Goal: Task Accomplishment & Management: Manage account settings

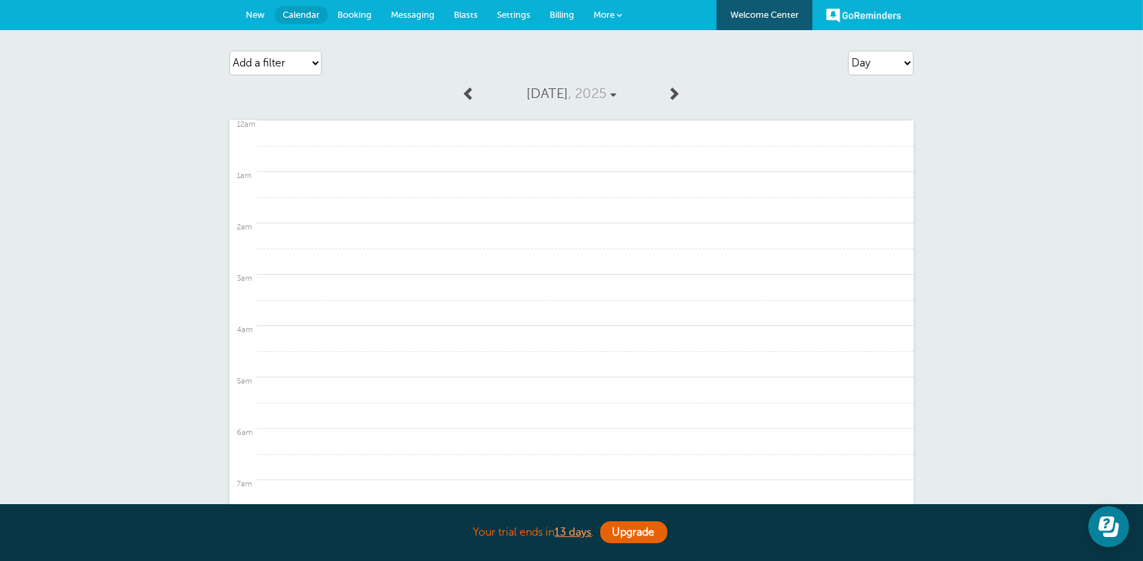
click at [264, 12] on span "New" at bounding box center [255, 15] width 19 height 10
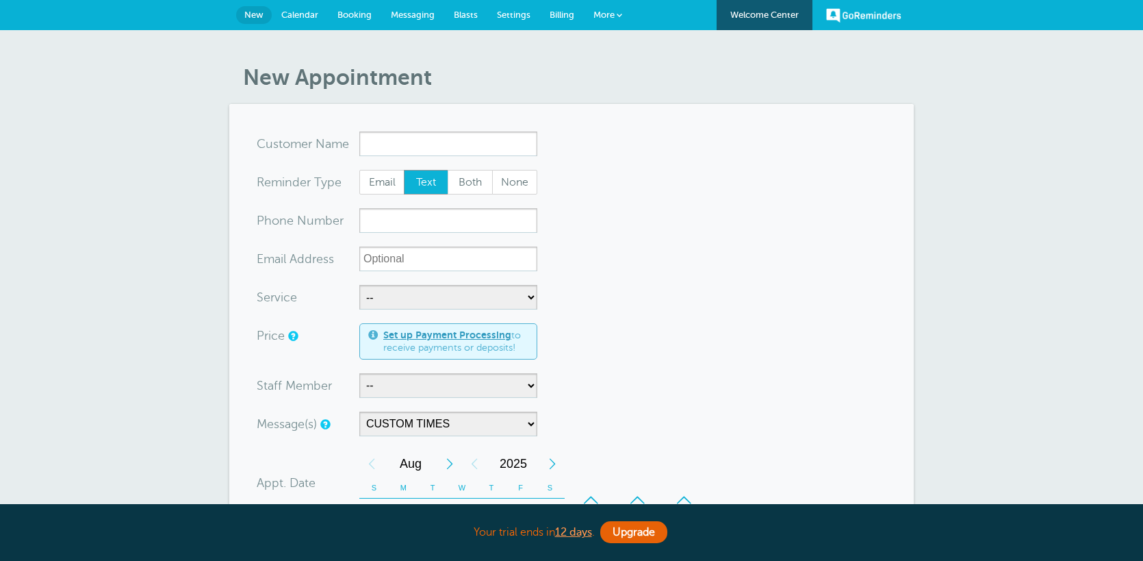
select select "160124"
click at [563, 14] on span "Billing" at bounding box center [562, 15] width 25 height 10
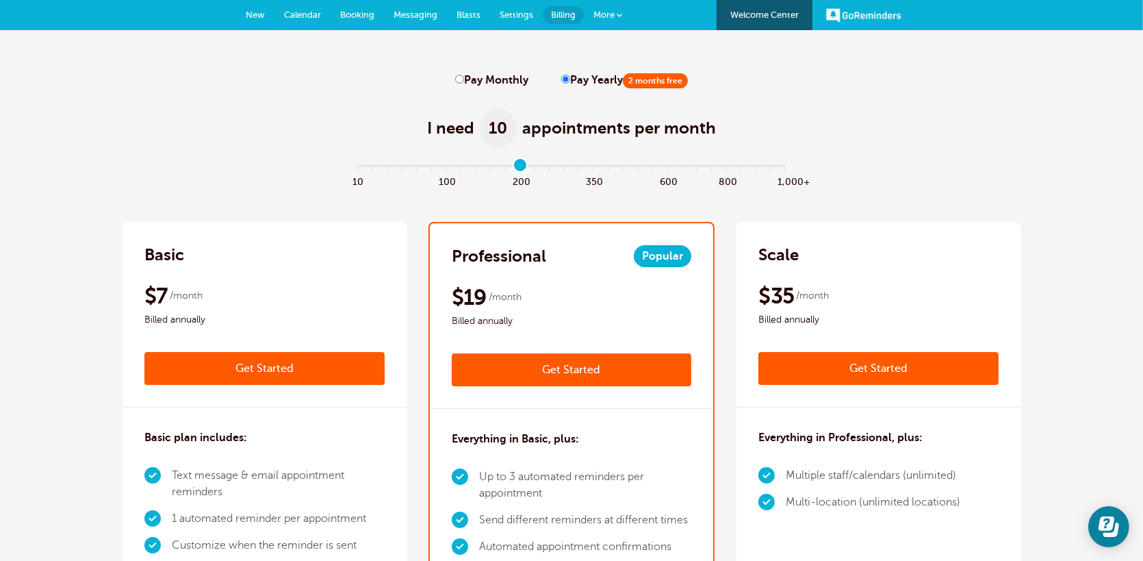
type input "11"
click at [521, 168] on input "range" at bounding box center [572, 168] width 443 height 3
click at [462, 77] on input "Pay Monthly" at bounding box center [459, 79] width 9 height 9
radio input "true"
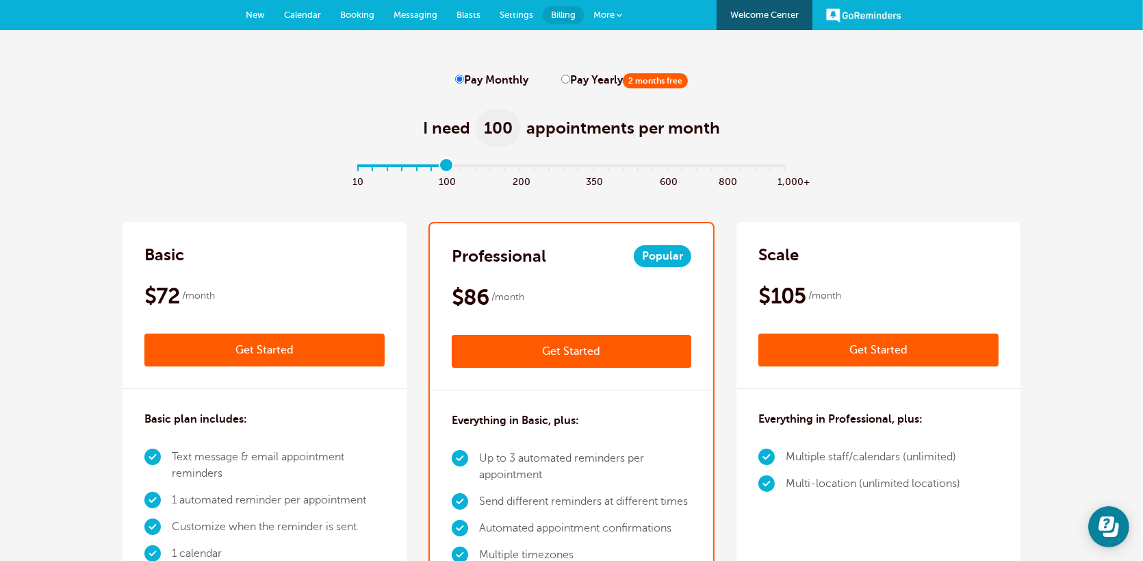
click at [446, 169] on input "range" at bounding box center [572, 168] width 443 height 3
click at [493, 168] on input "range" at bounding box center [572, 168] width 443 height 3
click at [502, 170] on input "range" at bounding box center [572, 168] width 443 height 3
click at [522, 175] on span "200" at bounding box center [520, 181] width 15 height 16
type input "11"
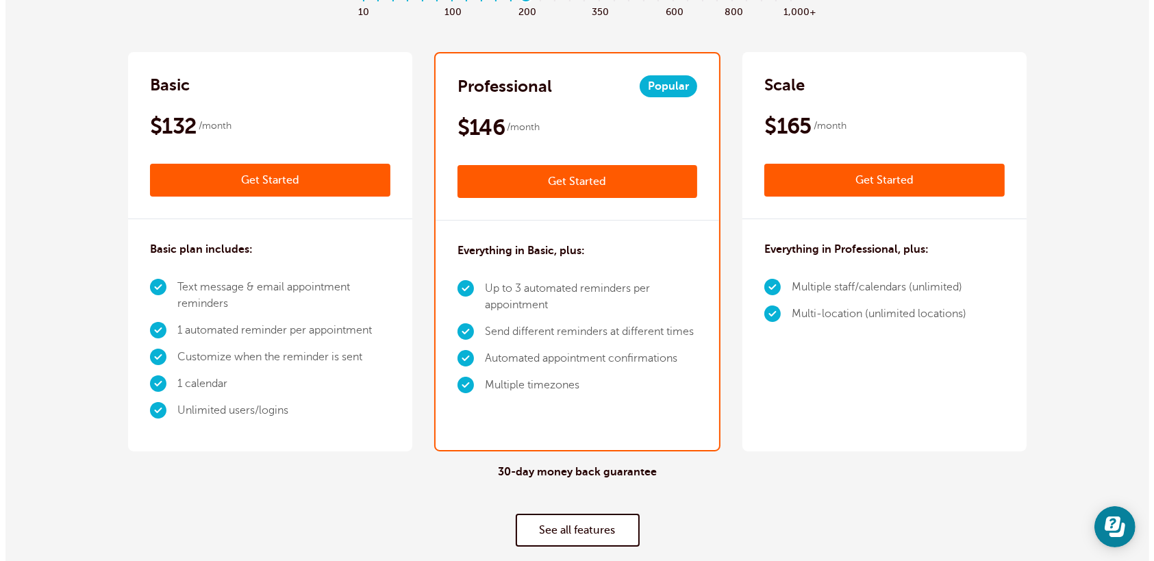
scroll to position [68, 0]
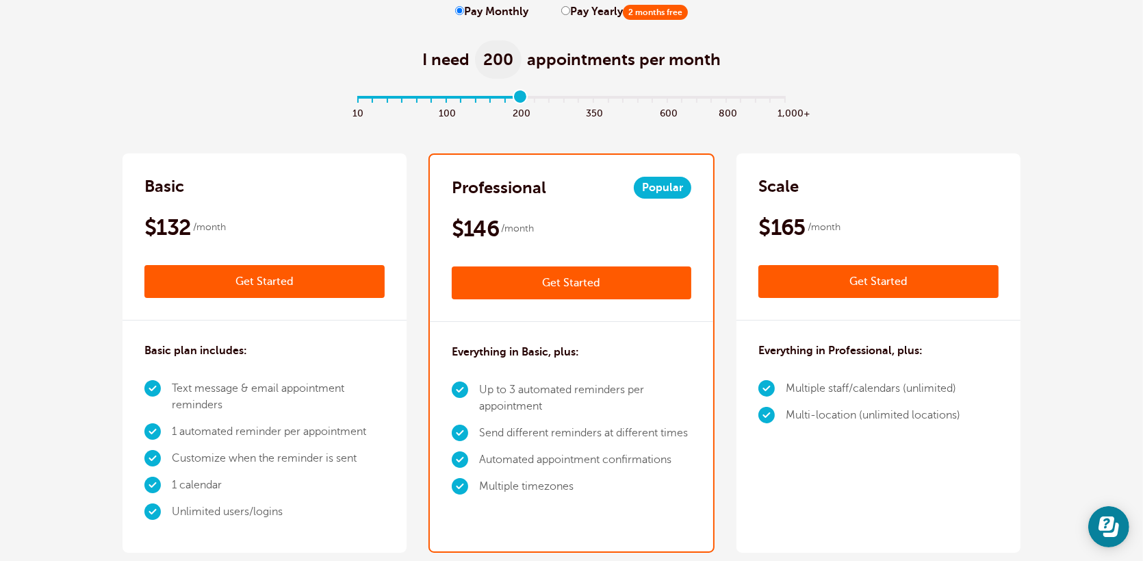
click at [620, 280] on link "Get Started" at bounding box center [572, 282] width 240 height 33
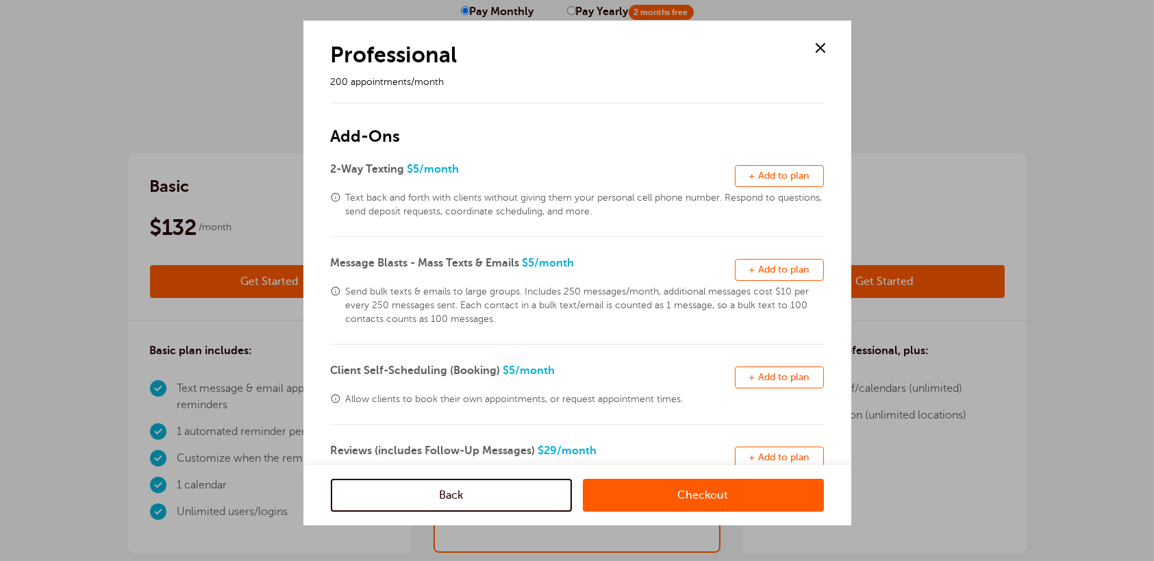
click at [639, 500] on link "Checkout" at bounding box center [703, 495] width 241 height 33
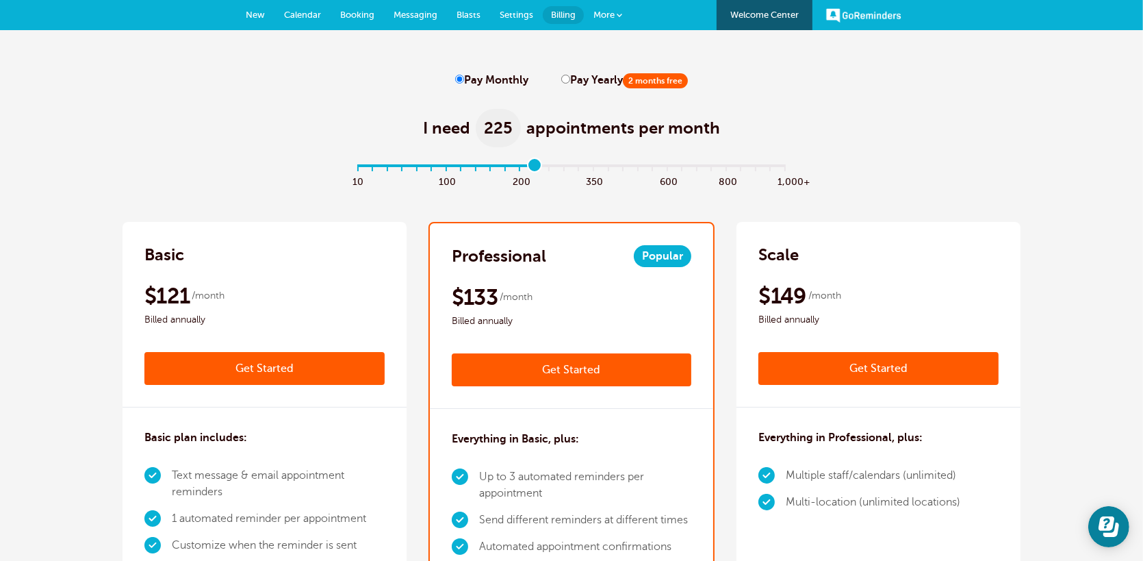
type input "11"
click at [525, 170] on input "range" at bounding box center [572, 168] width 443 height 3
click at [251, 16] on span "New" at bounding box center [255, 15] width 19 height 10
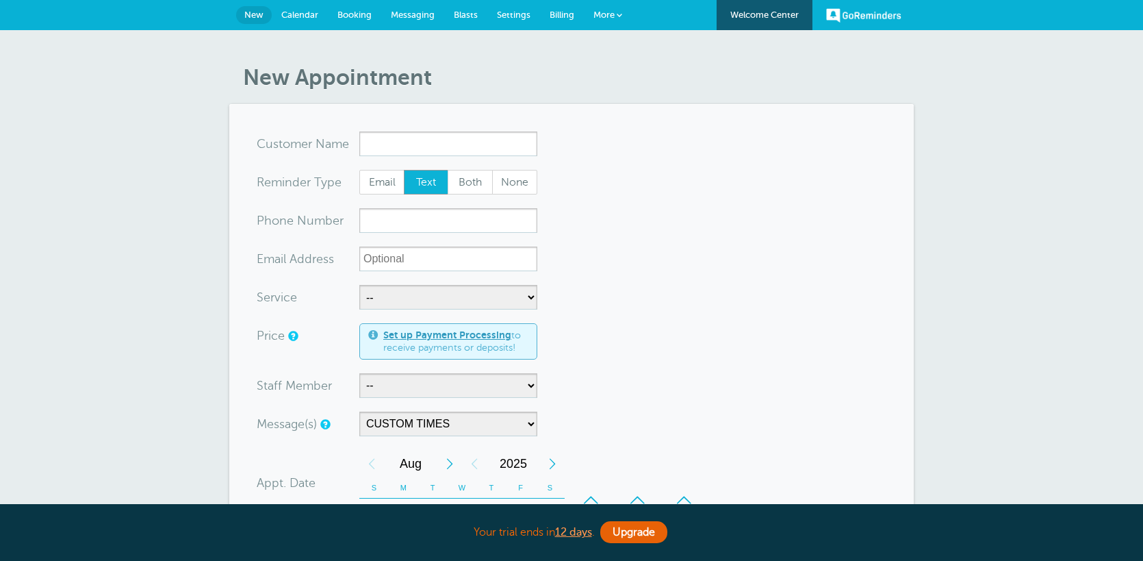
select select "160124"
click at [469, 151] on input "x-no-autofill" at bounding box center [448, 143] width 178 height 25
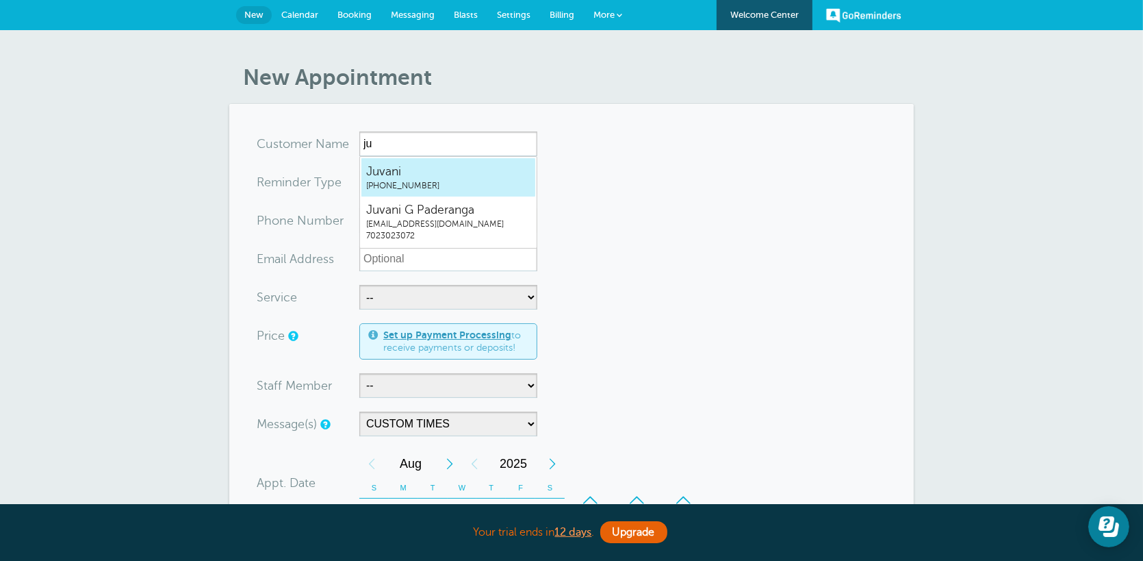
click at [459, 169] on span "Juvani" at bounding box center [448, 171] width 164 height 17
type input "Juvani7023023072"
type input "Juvani"
type input "(702) 302-3072"
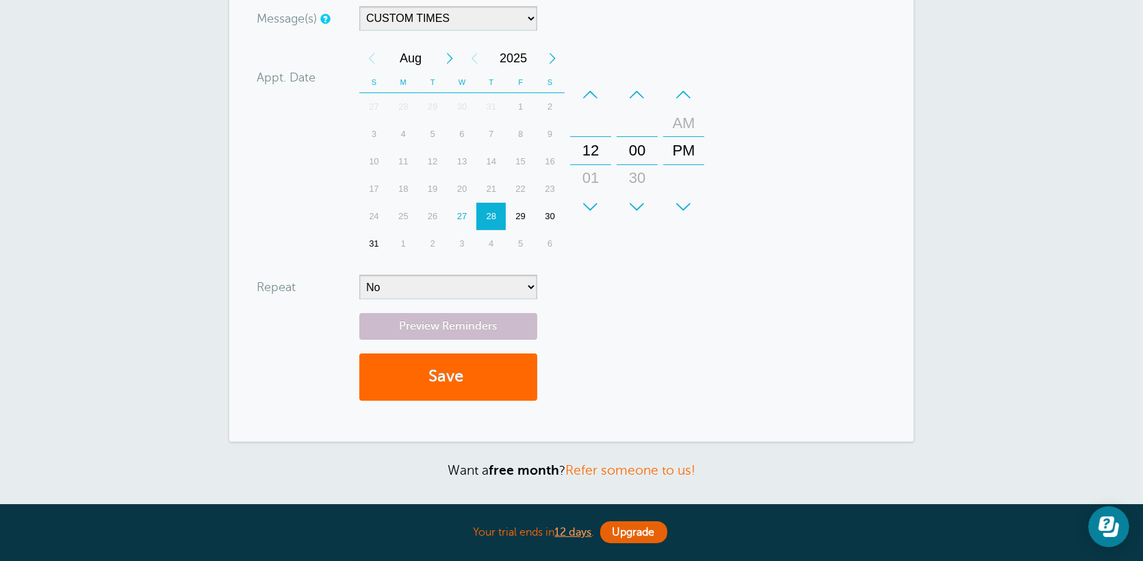
scroll to position [411, 0]
click at [479, 374] on button "Save" at bounding box center [448, 375] width 178 height 47
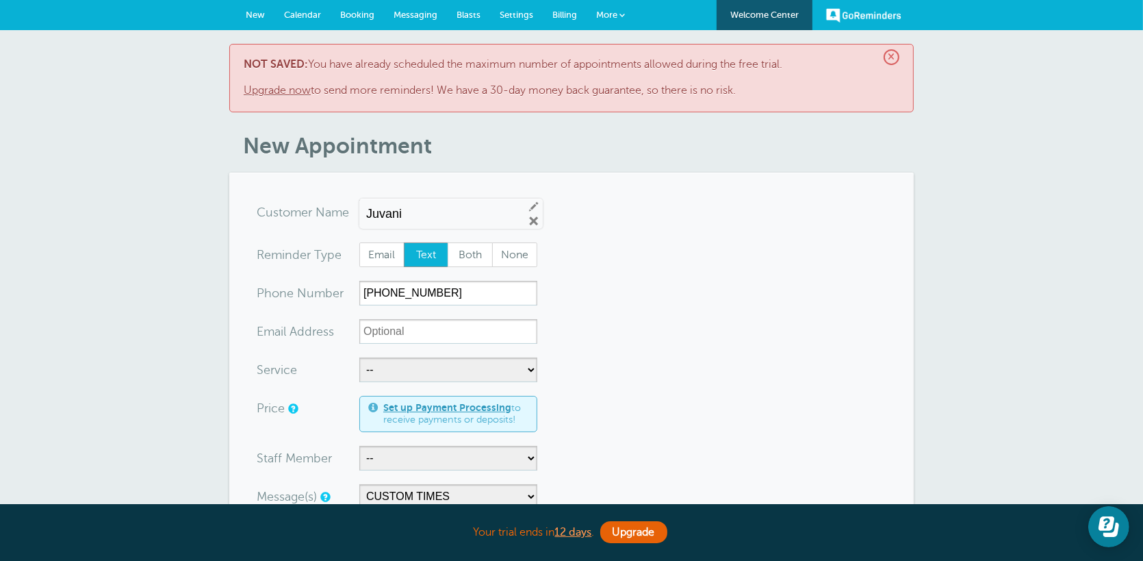
click at [277, 89] on link "Upgrade now" at bounding box center [277, 90] width 67 height 12
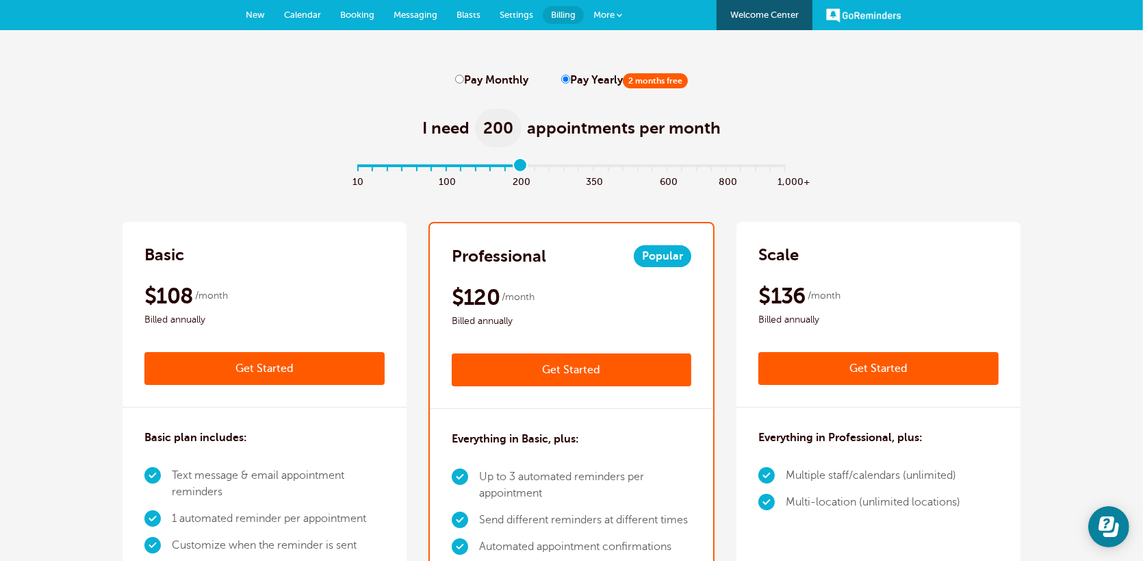
type input "11"
click at [524, 170] on input "range" at bounding box center [572, 168] width 443 height 3
click at [460, 81] on input "Pay Monthly" at bounding box center [459, 79] width 9 height 9
radio input "true"
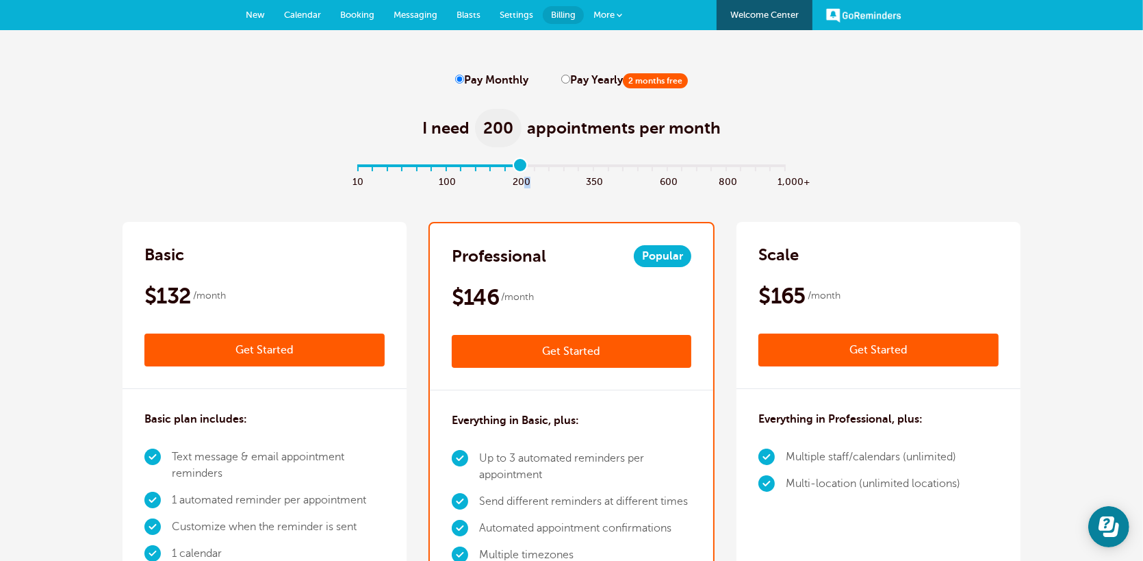
drag, startPoint x: 525, startPoint y: 175, endPoint x: 548, endPoint y: 176, distance: 23.3
click at [548, 176] on div "10 100 200 350 600 800 1,000+" at bounding box center [572, 181] width 442 height 16
type input "11"
drag, startPoint x: 474, startPoint y: 166, endPoint x: 518, endPoint y: 175, distance: 44.6
click at [518, 170] on input "range" at bounding box center [572, 168] width 443 height 3
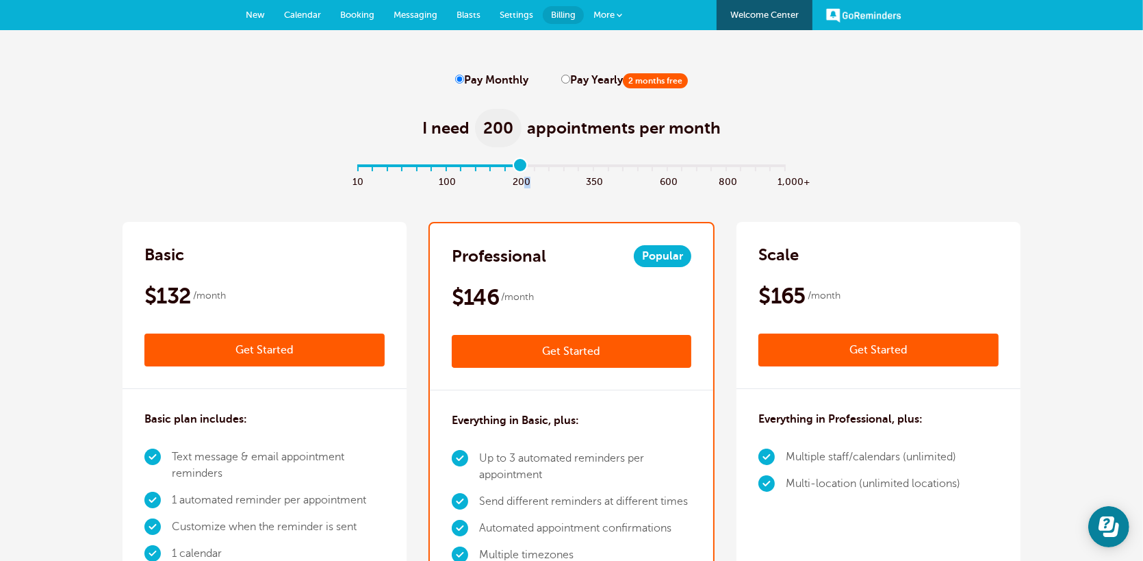
click at [588, 346] on link "Get Started" at bounding box center [572, 351] width 240 height 33
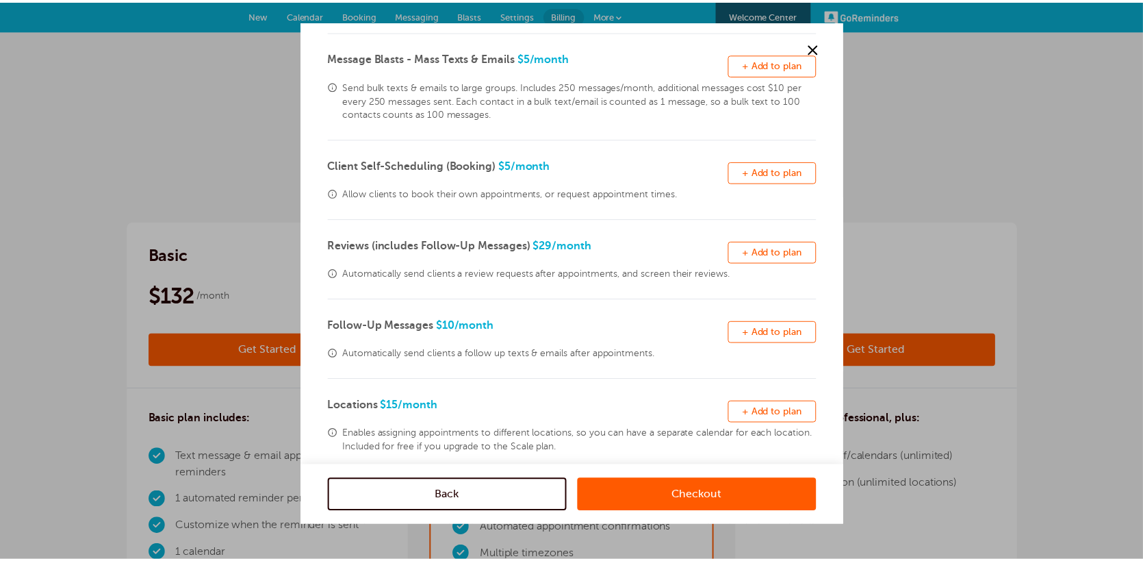
scroll to position [322, 0]
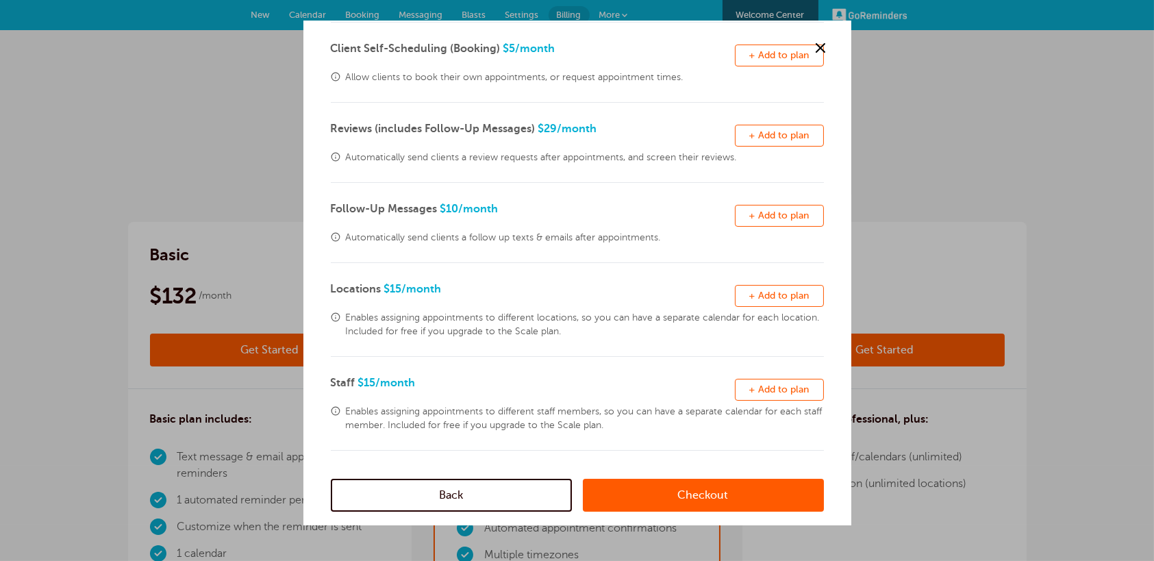
click at [479, 498] on link "Back" at bounding box center [451, 495] width 241 height 33
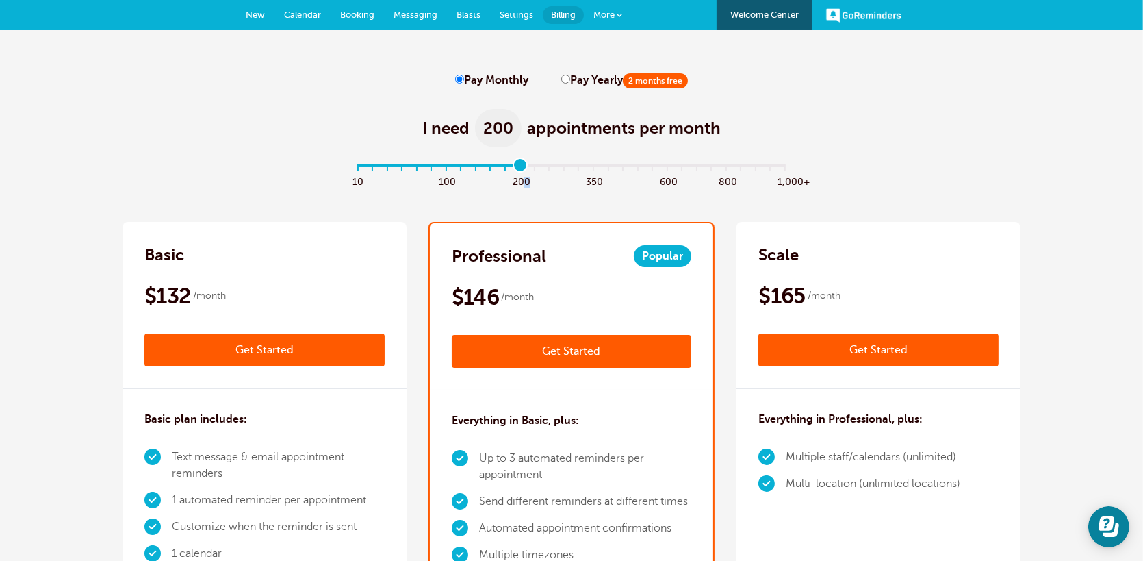
scroll to position [0, 0]
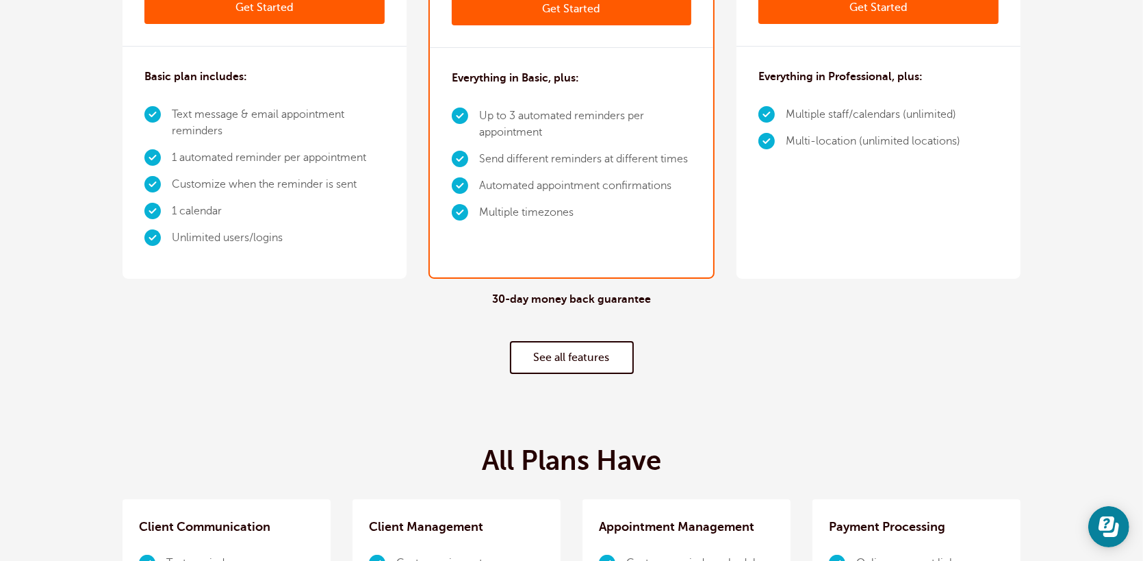
click at [585, 361] on link "See all features" at bounding box center [572, 357] width 124 height 33
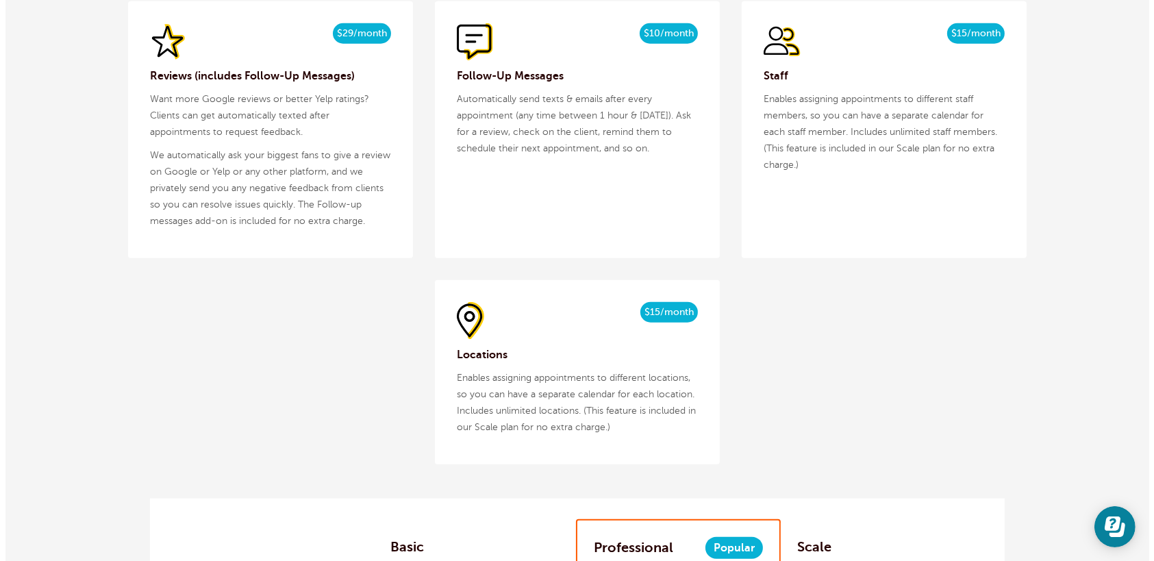
scroll to position [2220, 0]
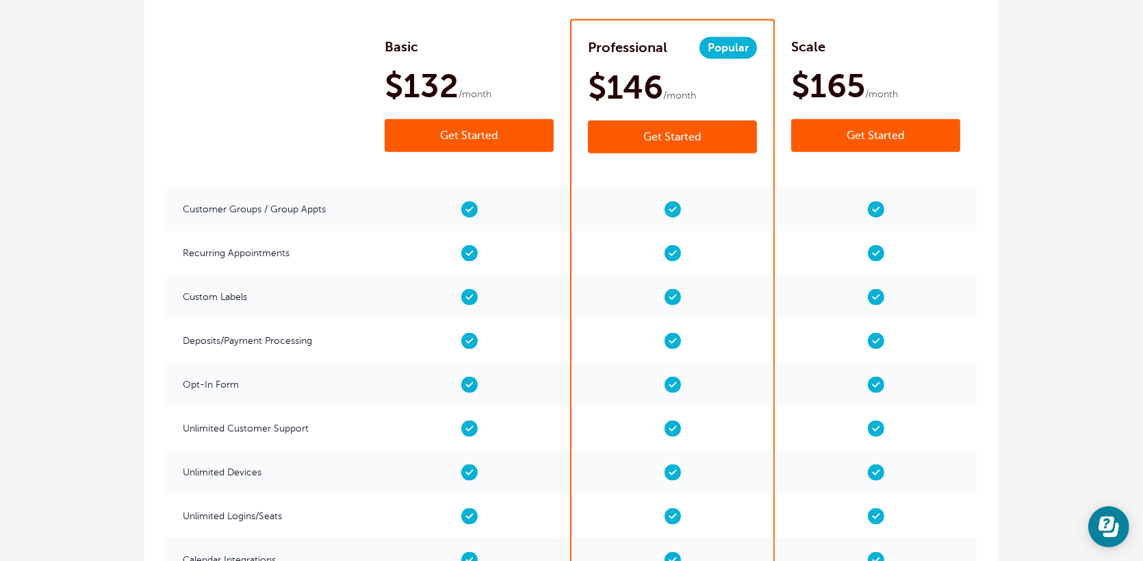
drag, startPoint x: 664, startPoint y: 144, endPoint x: 688, endPoint y: 173, distance: 36.9
click at [665, 145] on link "Get Started" at bounding box center [672, 136] width 169 height 33
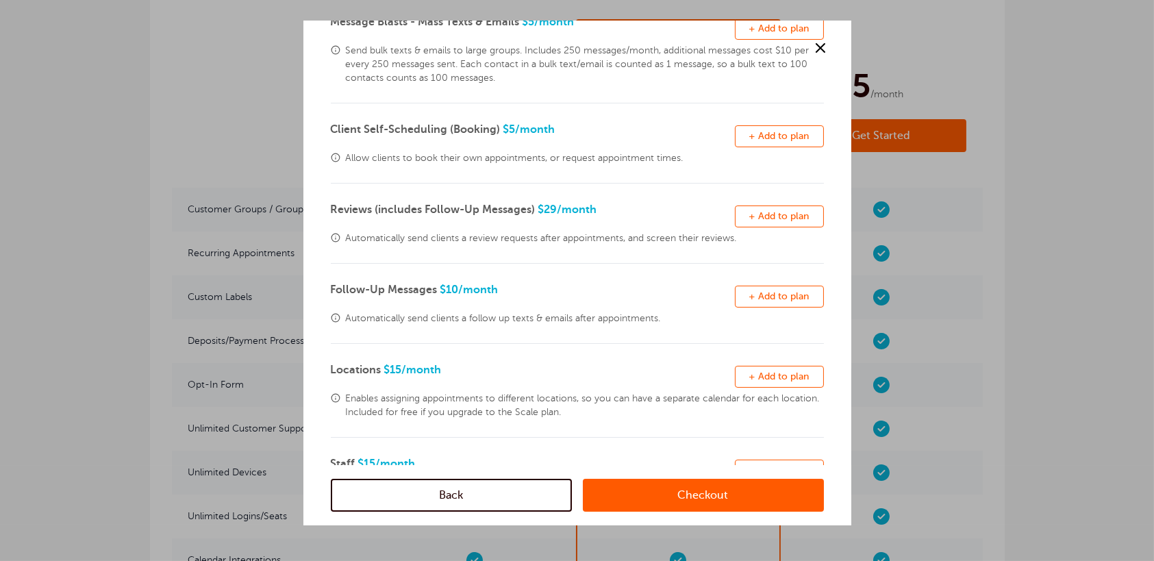
scroll to position [322, 0]
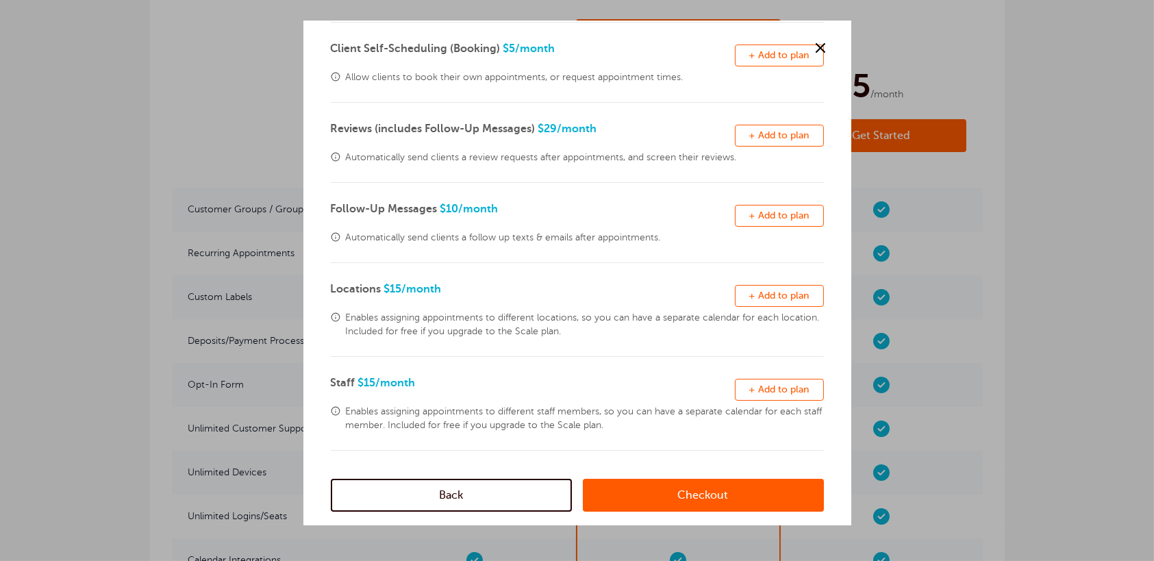
click at [667, 490] on link "Checkout" at bounding box center [703, 495] width 241 height 33
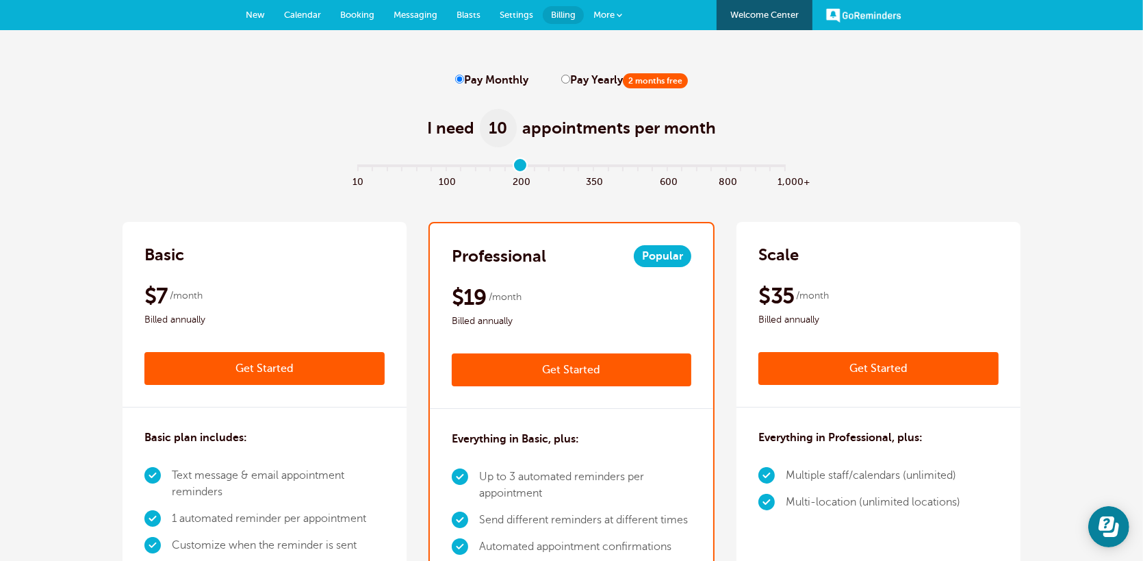
click at [524, 168] on input "range" at bounding box center [572, 168] width 443 height 3
type input "11"
click at [524, 169] on input "range" at bounding box center [572, 168] width 443 height 3
click at [611, 374] on link "Get Started" at bounding box center [572, 369] width 240 height 33
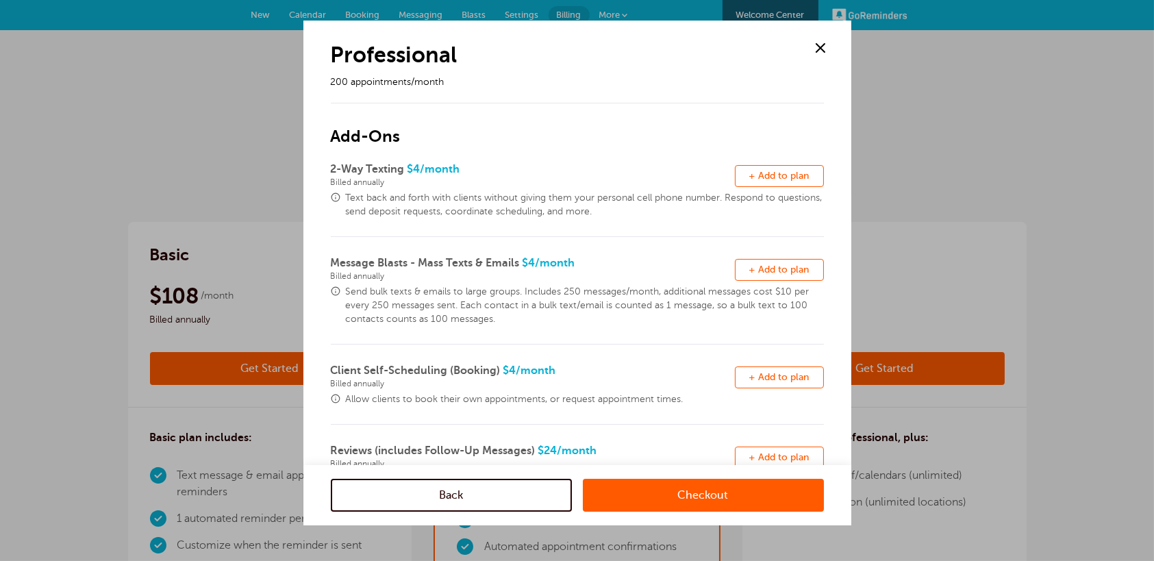
click at [651, 502] on link "Checkout" at bounding box center [703, 495] width 241 height 33
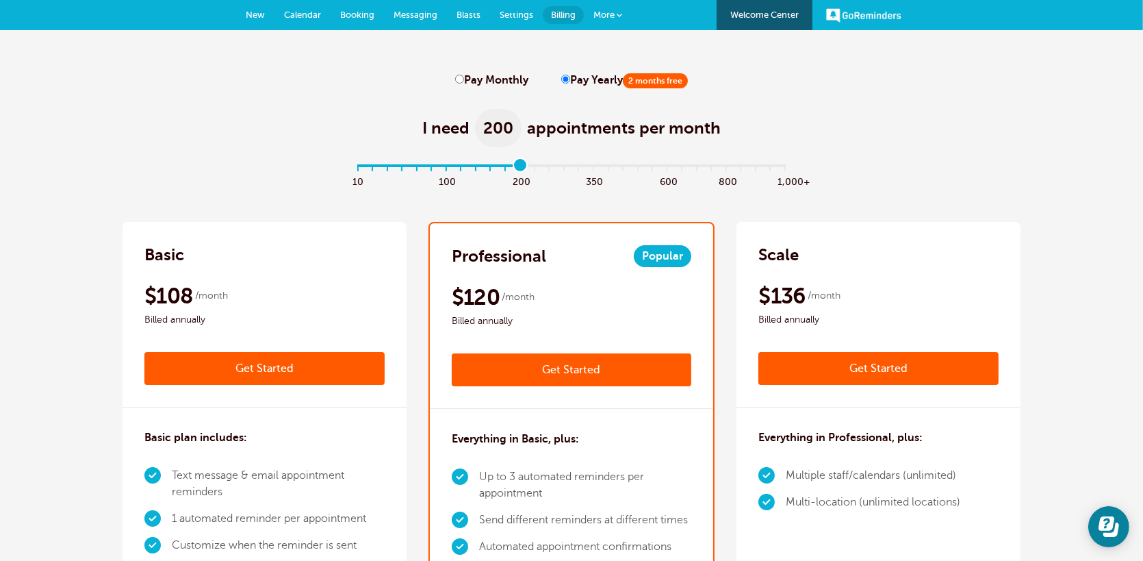
type input "11"
click at [524, 170] on input "range" at bounding box center [572, 168] width 443 height 3
click at [621, 370] on link "Get Started" at bounding box center [572, 369] width 240 height 33
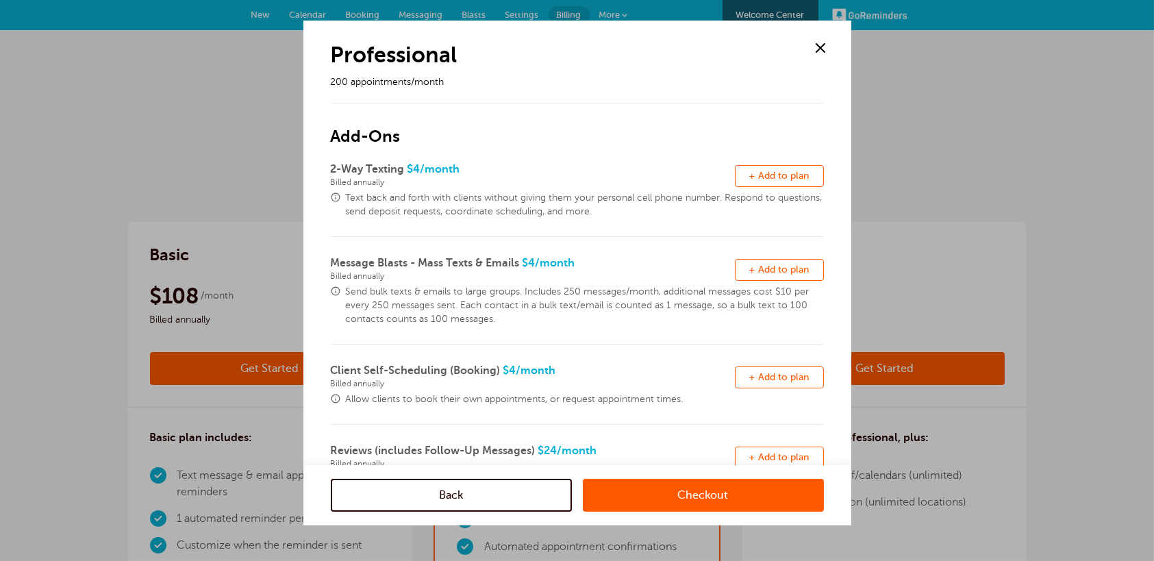
click at [663, 507] on link "Checkout" at bounding box center [703, 495] width 241 height 33
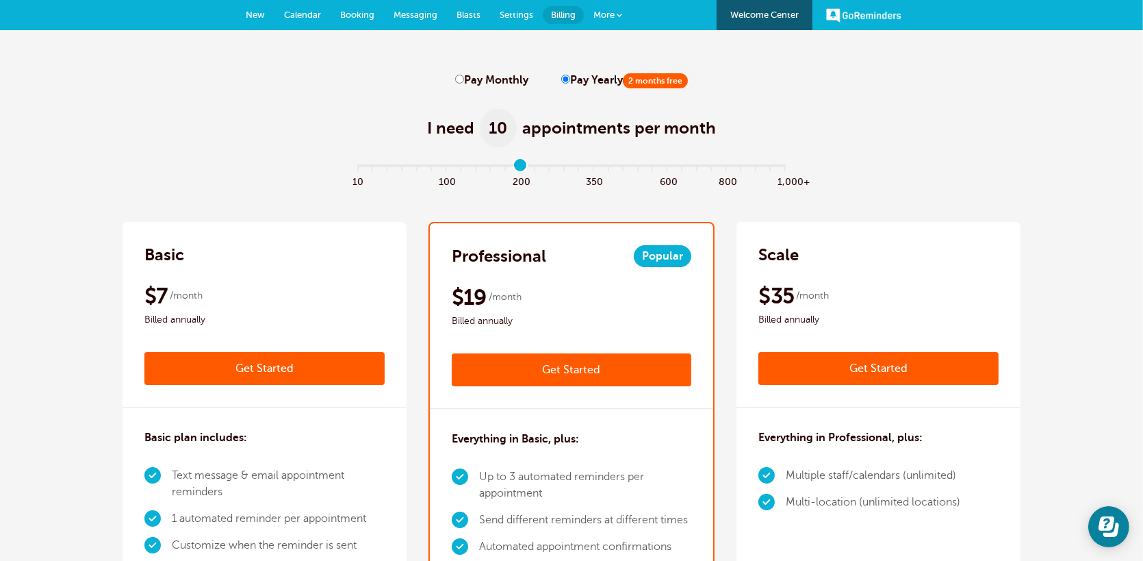
click at [457, 77] on input "Pay Monthly" at bounding box center [459, 79] width 9 height 9
radio input "true"
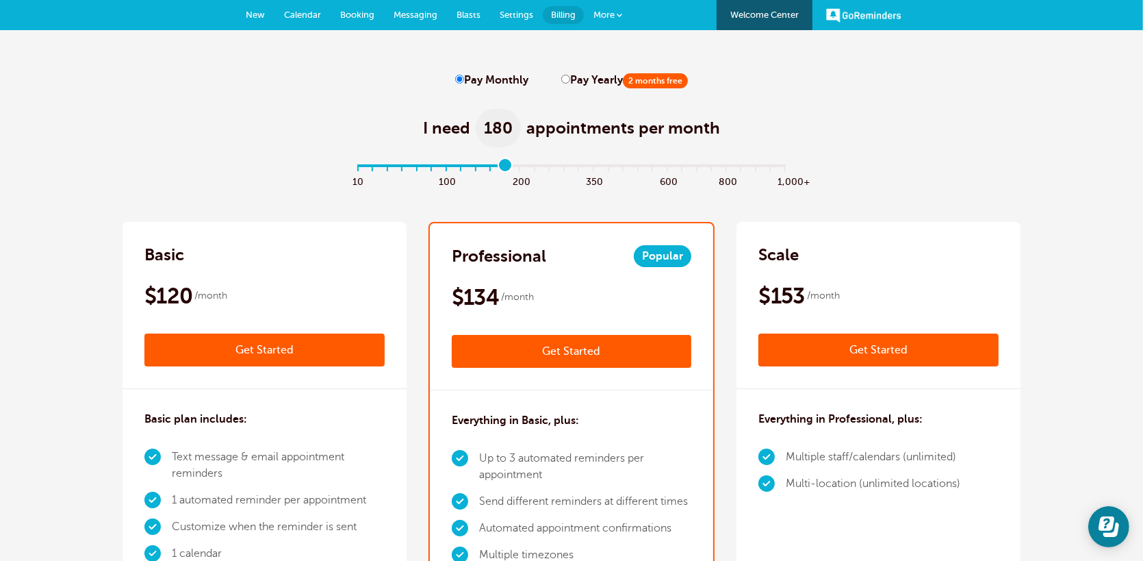
type input "11"
drag, startPoint x: 512, startPoint y: 171, endPoint x: 513, endPoint y: 179, distance: 7.6
click at [513, 170] on input "range" at bounding box center [572, 168] width 443 height 3
click at [591, 351] on link "Get Started" at bounding box center [572, 351] width 240 height 33
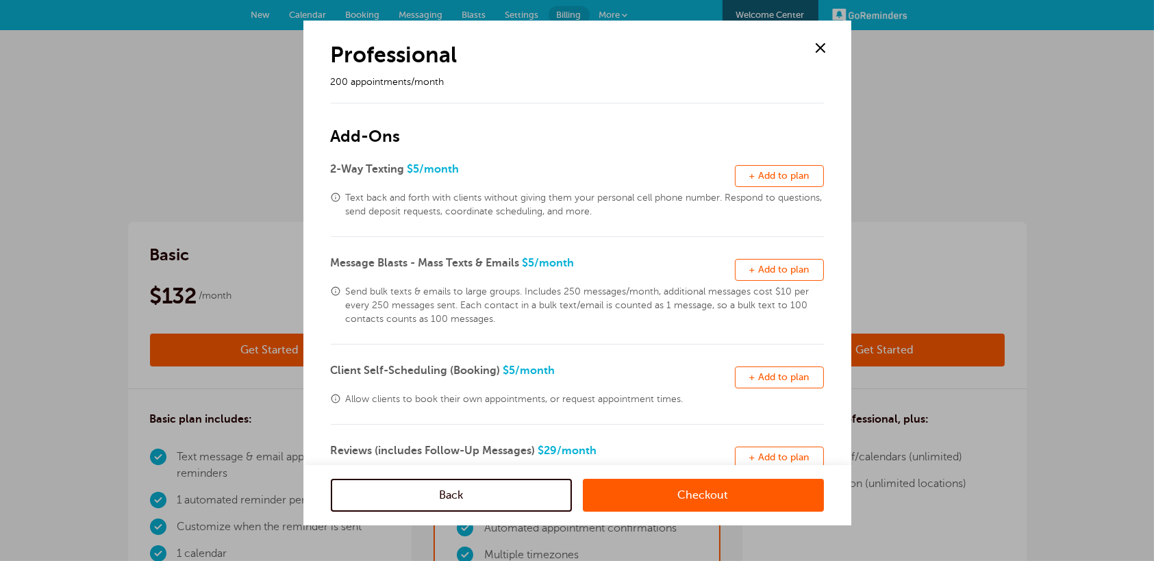
click at [694, 502] on link "Checkout" at bounding box center [703, 495] width 241 height 33
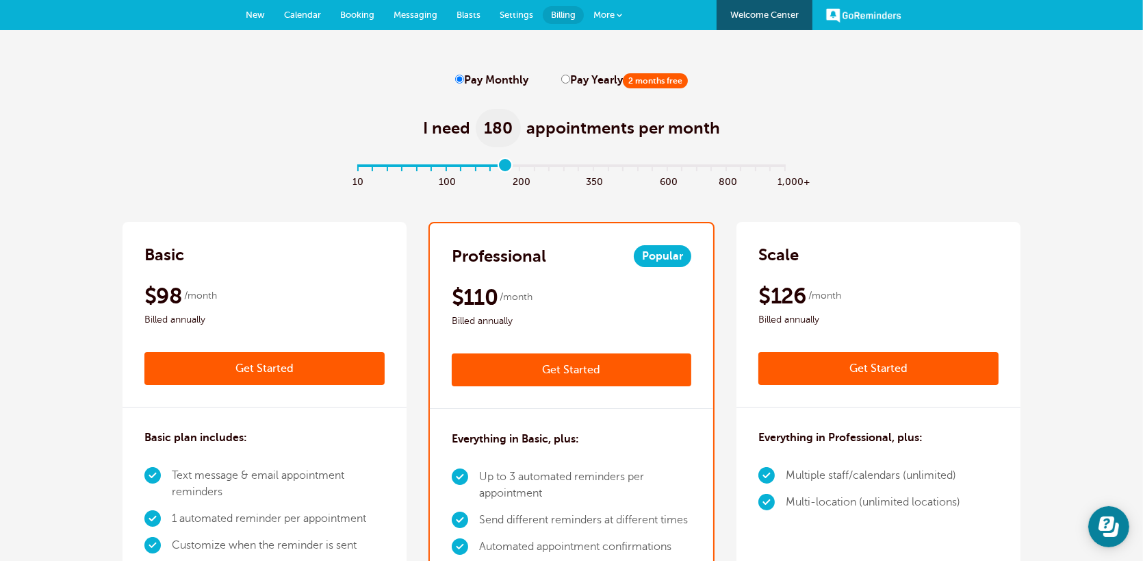
type input "11"
drag, startPoint x: 541, startPoint y: 171, endPoint x: 518, endPoint y: 175, distance: 22.8
click at [518, 170] on input "range" at bounding box center [572, 168] width 443 height 3
click at [709, 454] on div "Everything in Basic, plus: Up to 3 automated reminders per appointment Send dif…" at bounding box center [572, 511] width 284 height 205
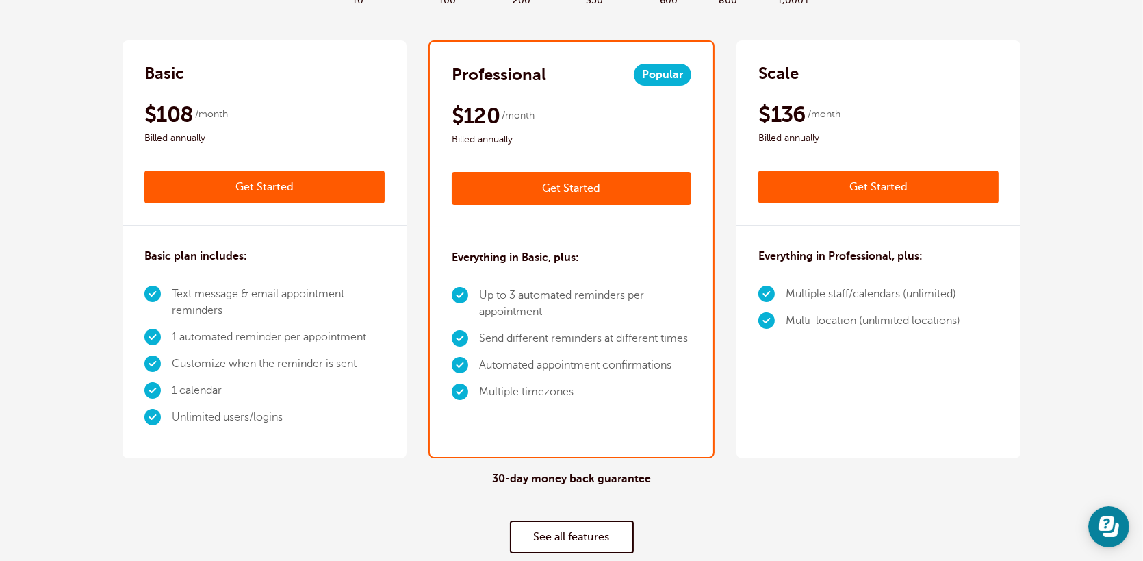
scroll to position [274, 0]
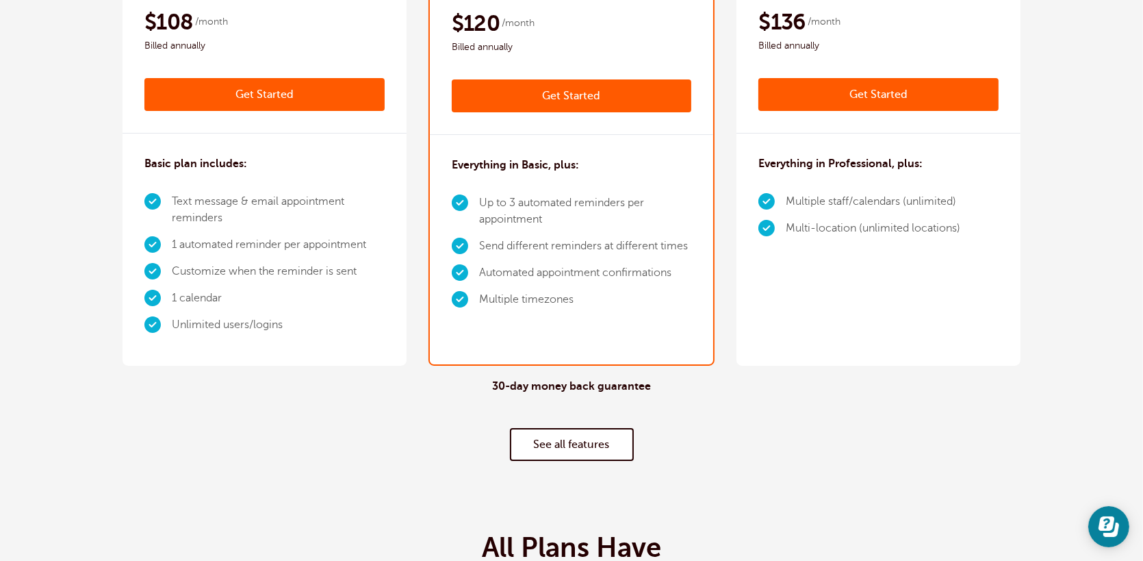
click at [591, 454] on link "See all features" at bounding box center [572, 444] width 124 height 33
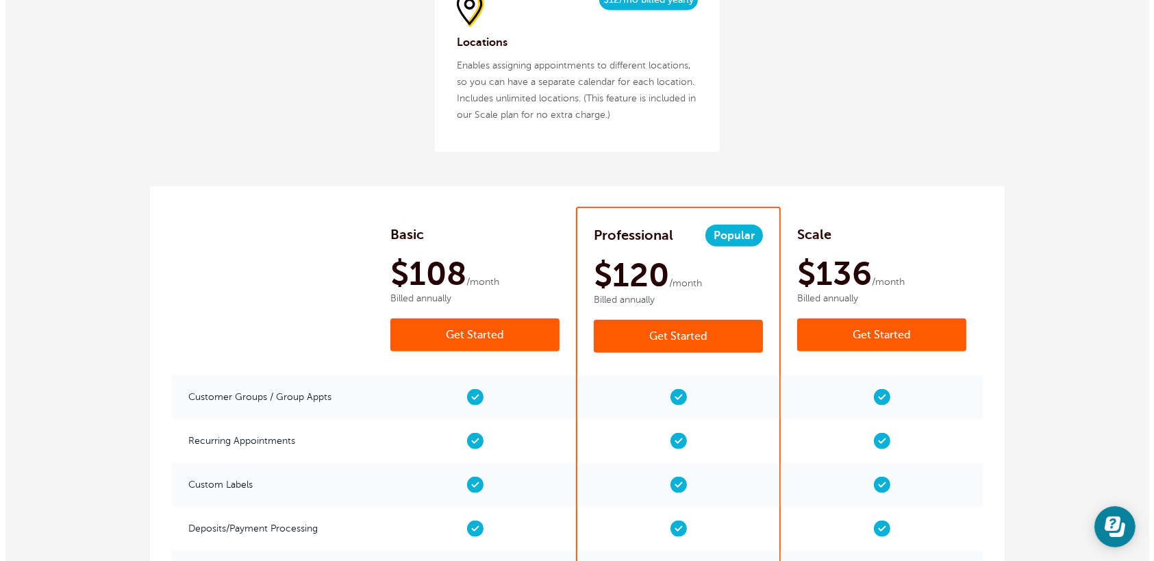
scroll to position [1965, 0]
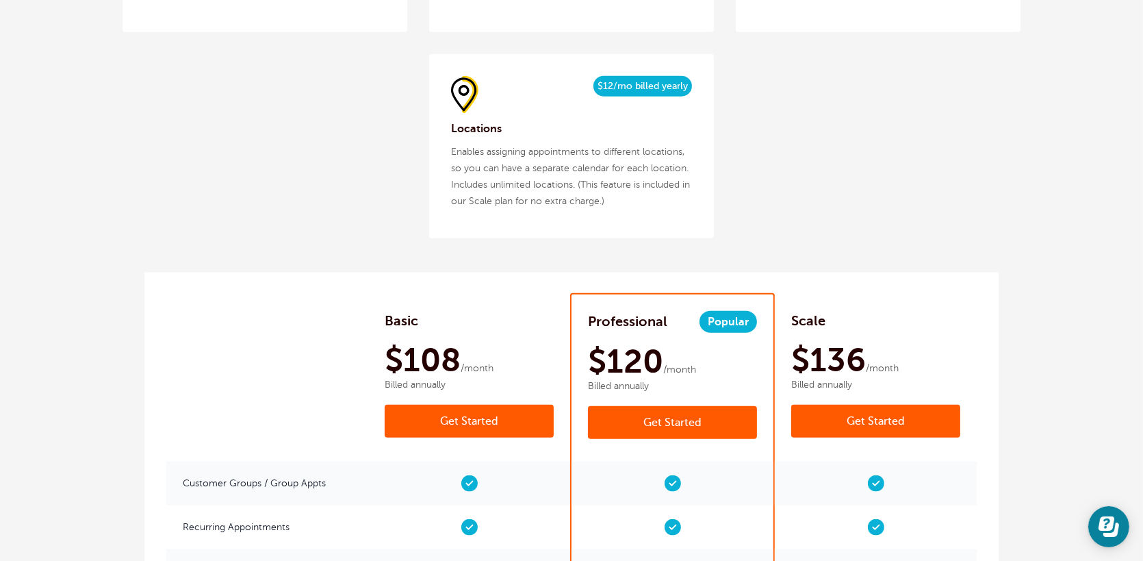
click at [681, 411] on link "Get Started" at bounding box center [672, 422] width 169 height 33
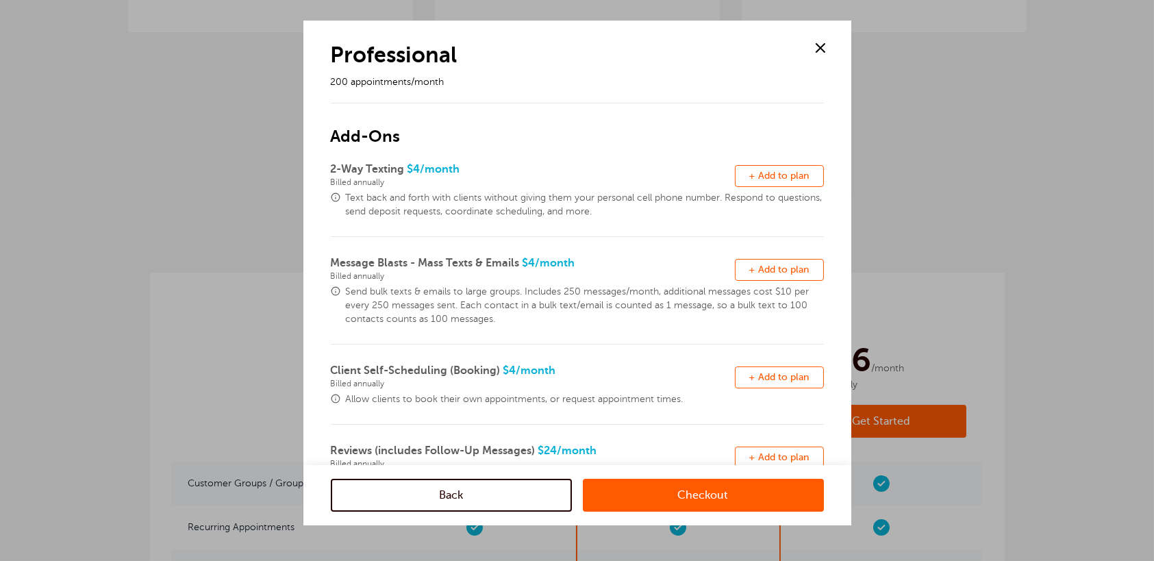
click at [726, 498] on link "Checkout" at bounding box center [703, 495] width 241 height 33
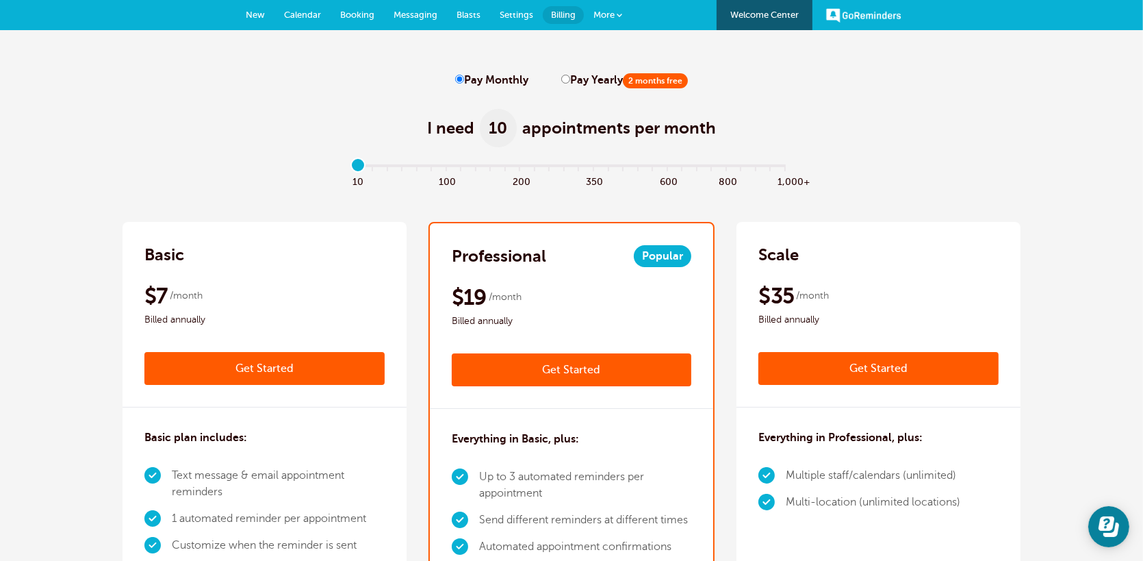
drag, startPoint x: 518, startPoint y: 170, endPoint x: 450, endPoint y: 170, distance: 68.5
click at [387, 170] on input "range" at bounding box center [572, 168] width 443 height 3
drag, startPoint x: 450, startPoint y: 170, endPoint x: 513, endPoint y: 182, distance: 64.7
type input "11"
click at [513, 170] on input "range" at bounding box center [572, 168] width 443 height 3
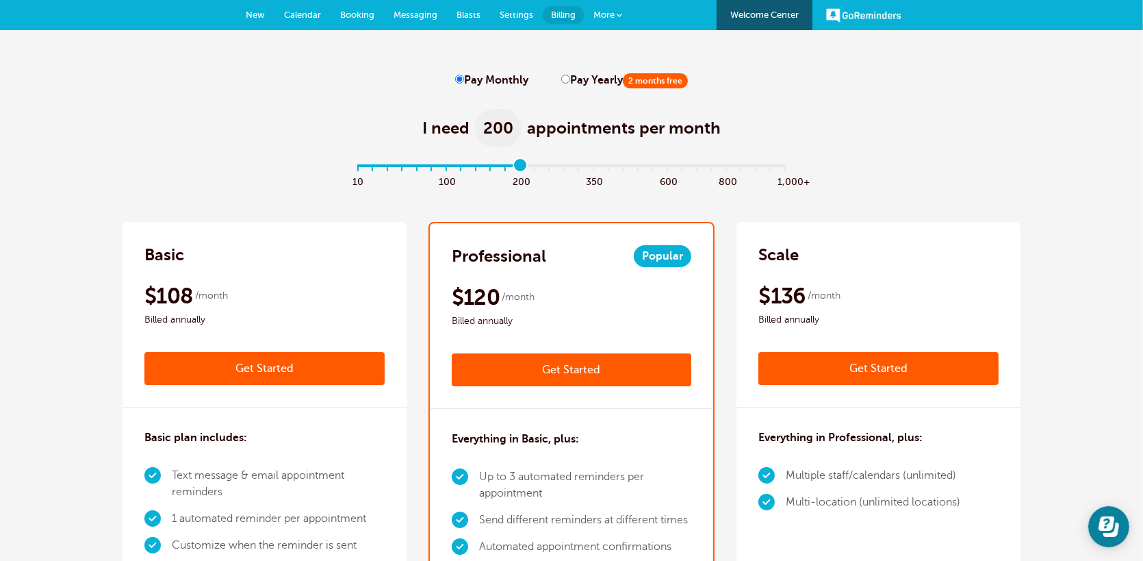
click at [665, 257] on span "Popular" at bounding box center [663, 256] width 58 height 22
click at [583, 374] on link "Get Started" at bounding box center [572, 369] width 240 height 33
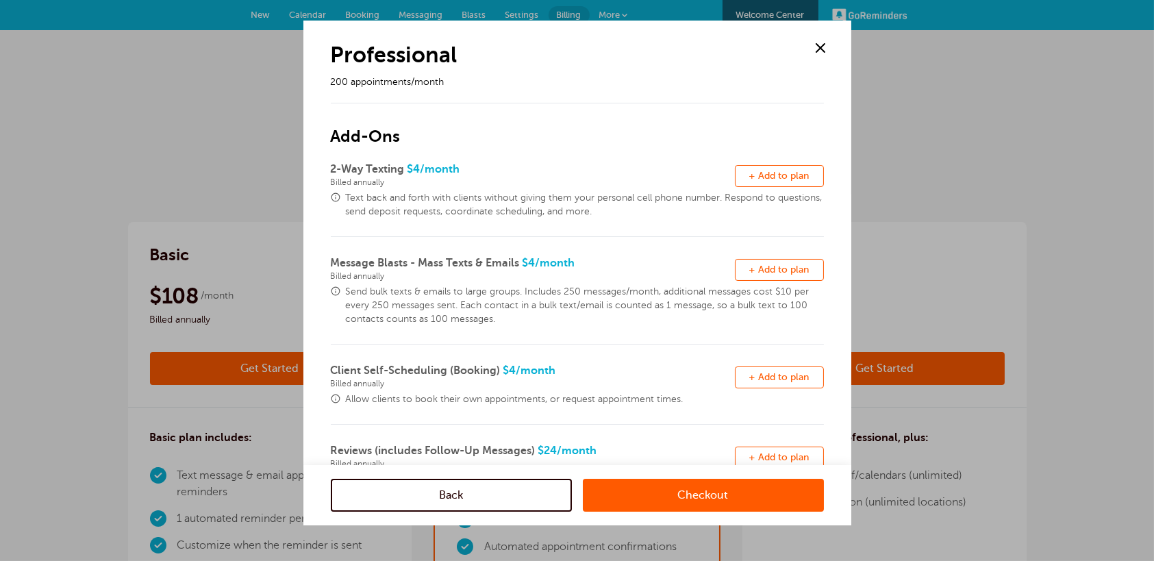
click at [681, 498] on link "Checkout" at bounding box center [703, 495] width 241 height 33
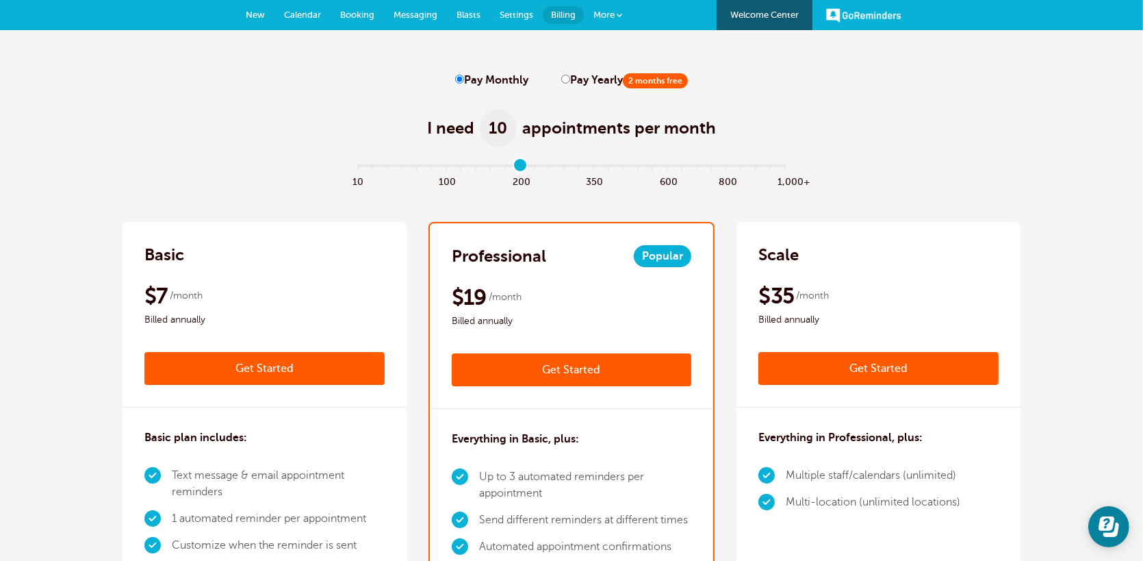
drag, startPoint x: 455, startPoint y: 75, endPoint x: 458, endPoint y: 89, distance: 14.0
click at [455, 77] on input "Pay Monthly" at bounding box center [459, 79] width 9 height 9
click at [458, 86] on label "Pay Monthly" at bounding box center [491, 80] width 73 height 13
click at [458, 84] on input "Pay Monthly" at bounding box center [459, 79] width 9 height 9
type input "11"
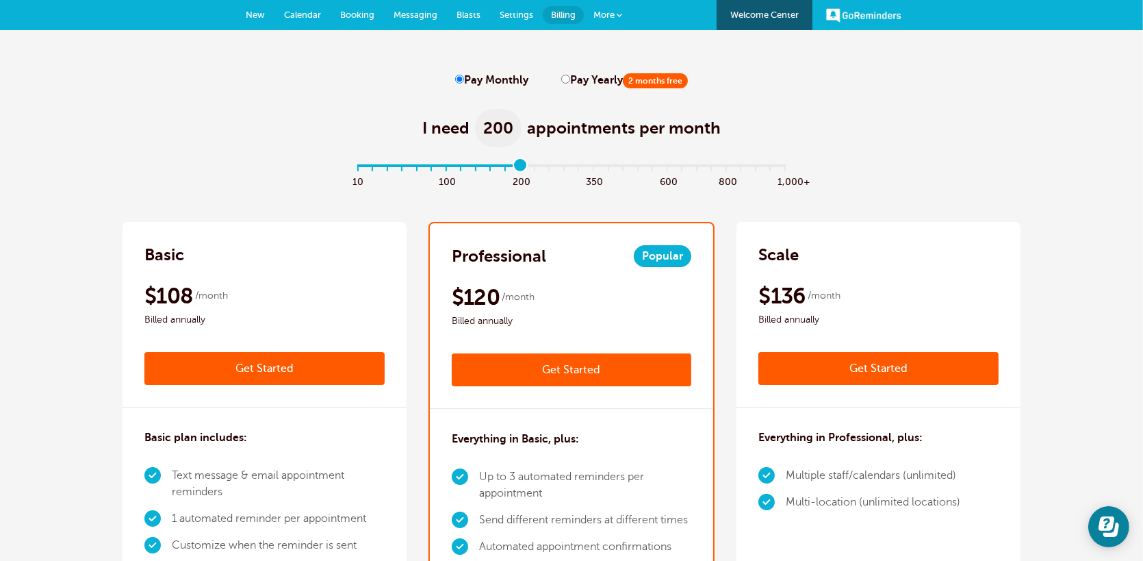
click at [521, 170] on input "range" at bounding box center [572, 168] width 443 height 3
click at [562, 79] on input "Pay Yearly 2 months free" at bounding box center [565, 79] width 9 height 9
radio input "true"
click at [463, 78] on input "Pay Monthly" at bounding box center [459, 79] width 9 height 9
radio input "true"
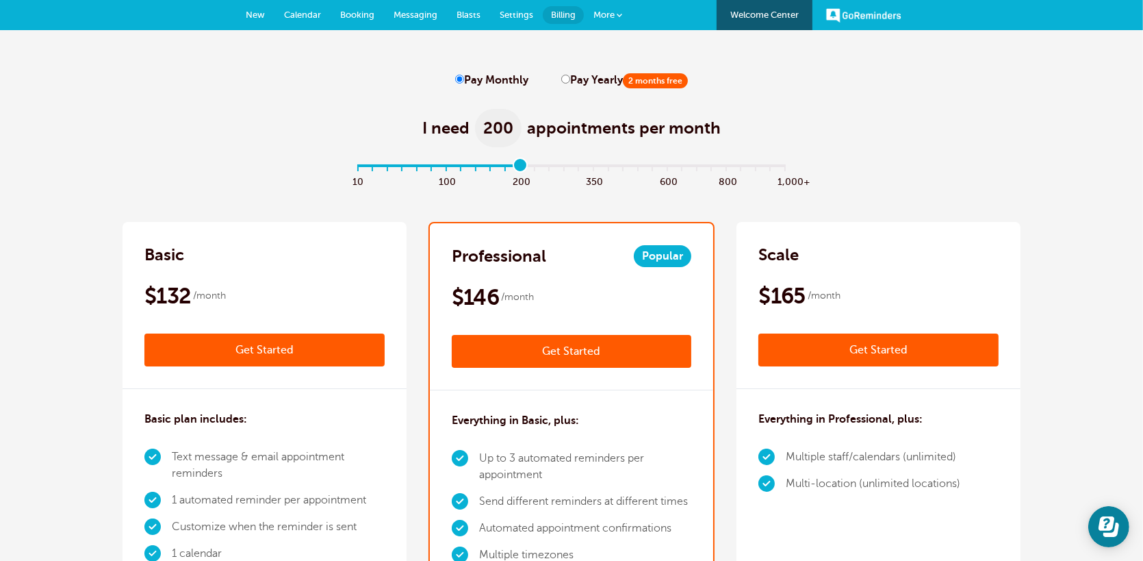
click at [582, 350] on link "Get Started" at bounding box center [572, 351] width 240 height 33
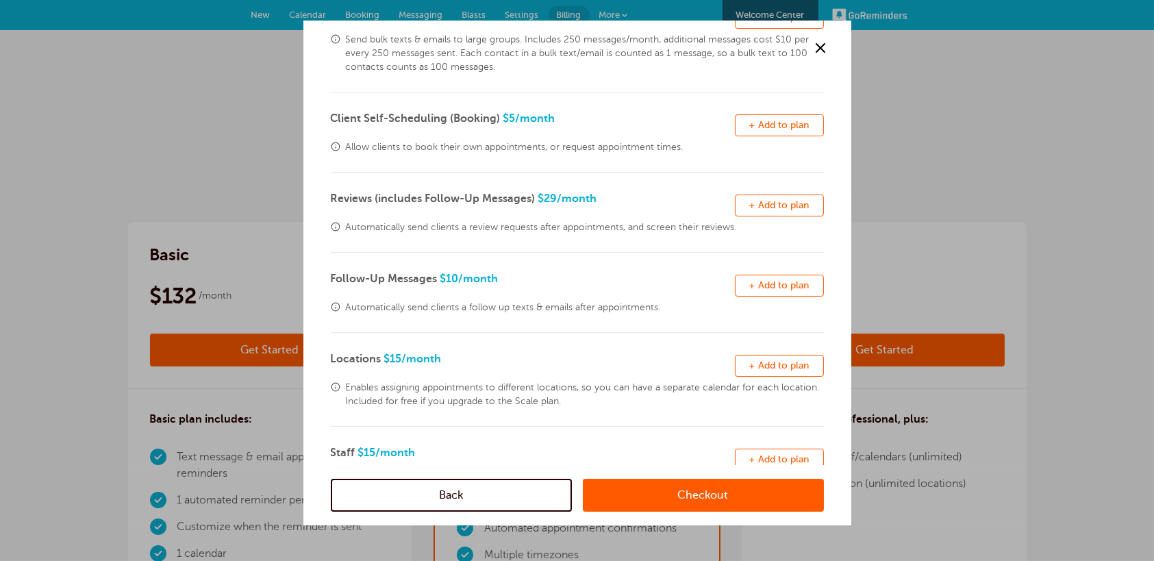
scroll to position [322, 0]
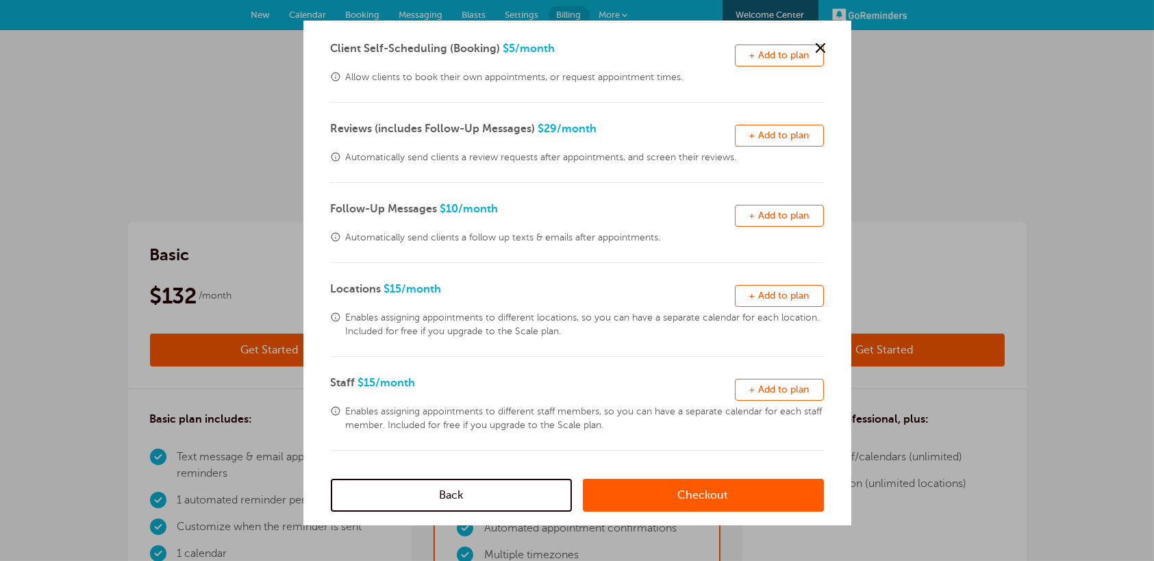
click at [684, 487] on link "Checkout" at bounding box center [703, 495] width 241 height 33
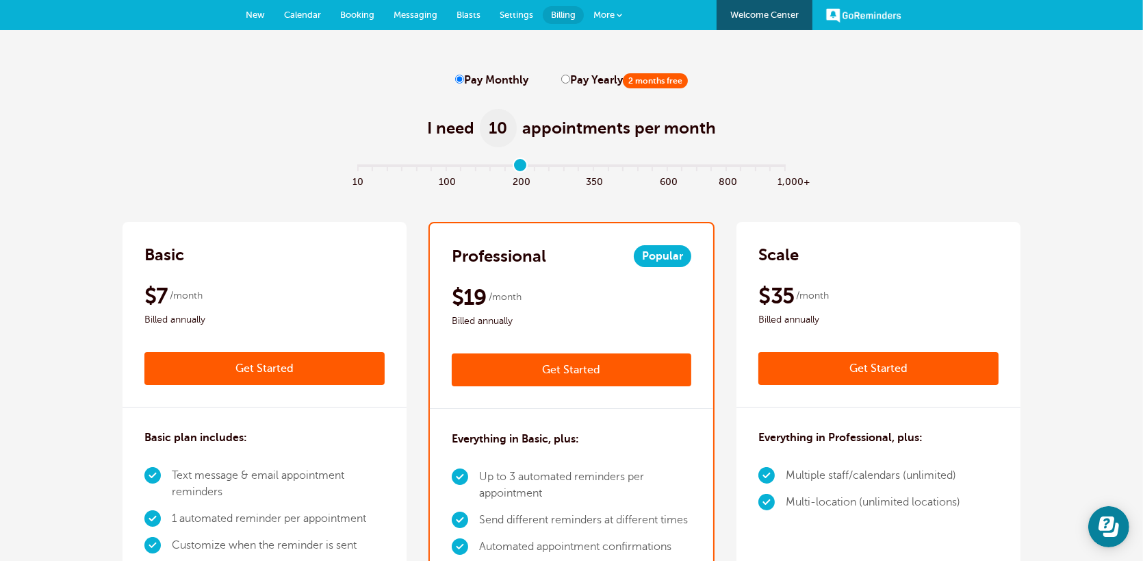
click at [850, 10] on link "GoReminders" at bounding box center [863, 15] width 75 height 30
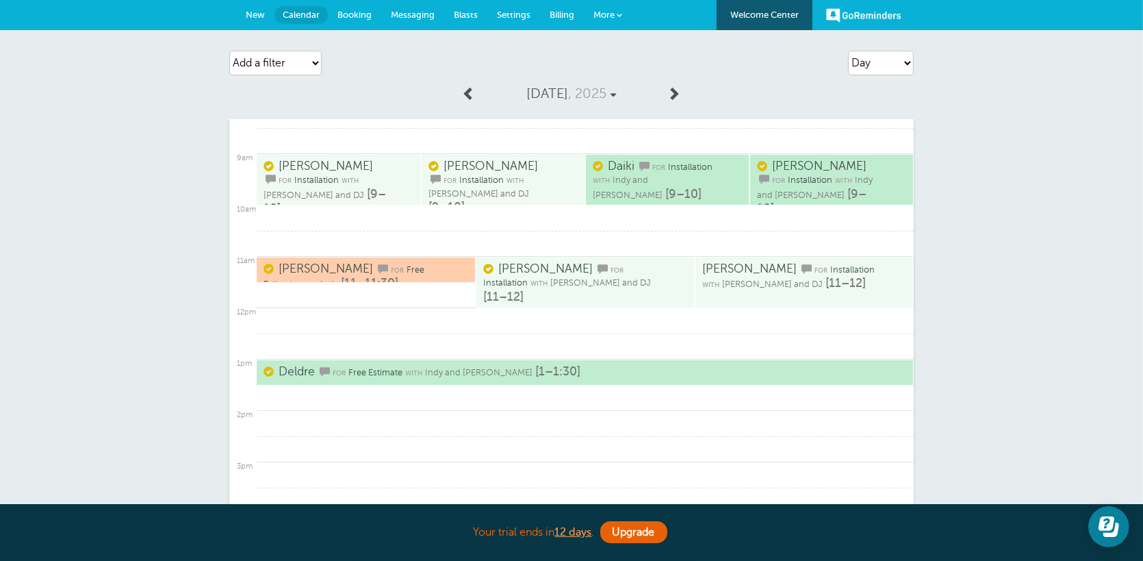
click at [251, 16] on span "New" at bounding box center [255, 15] width 19 height 10
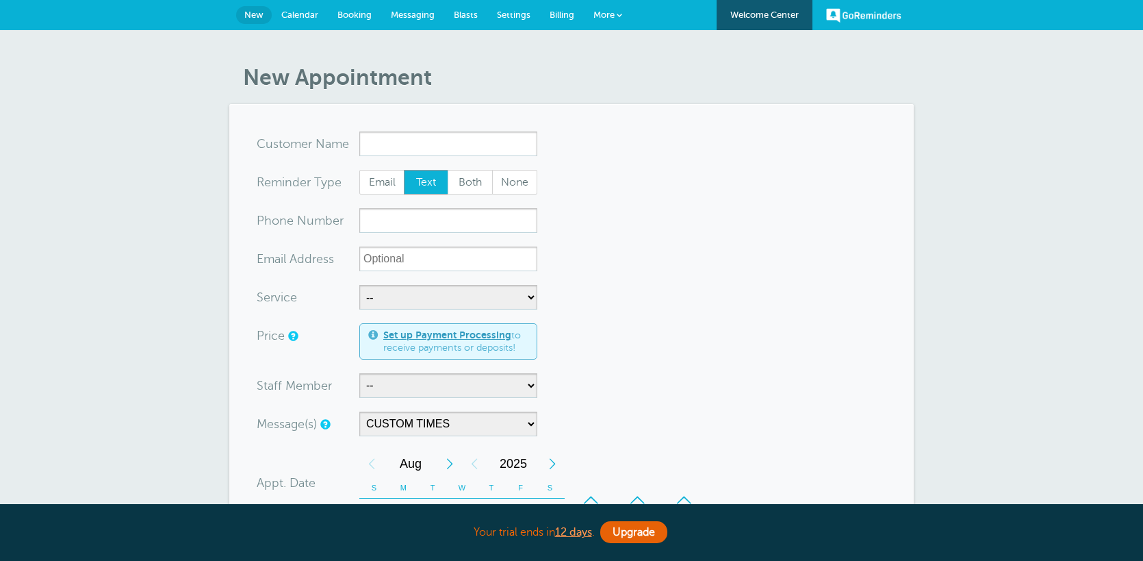
select select "160124"
click at [298, 15] on span "Calendar" at bounding box center [299, 15] width 37 height 10
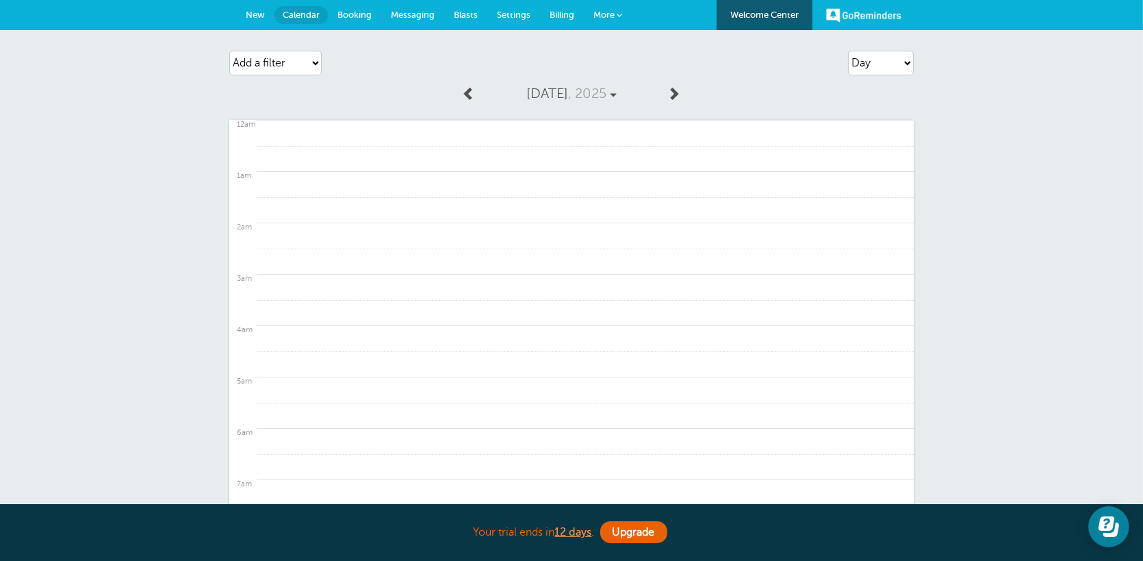
click at [859, 18] on link "GoReminders" at bounding box center [863, 15] width 75 height 30
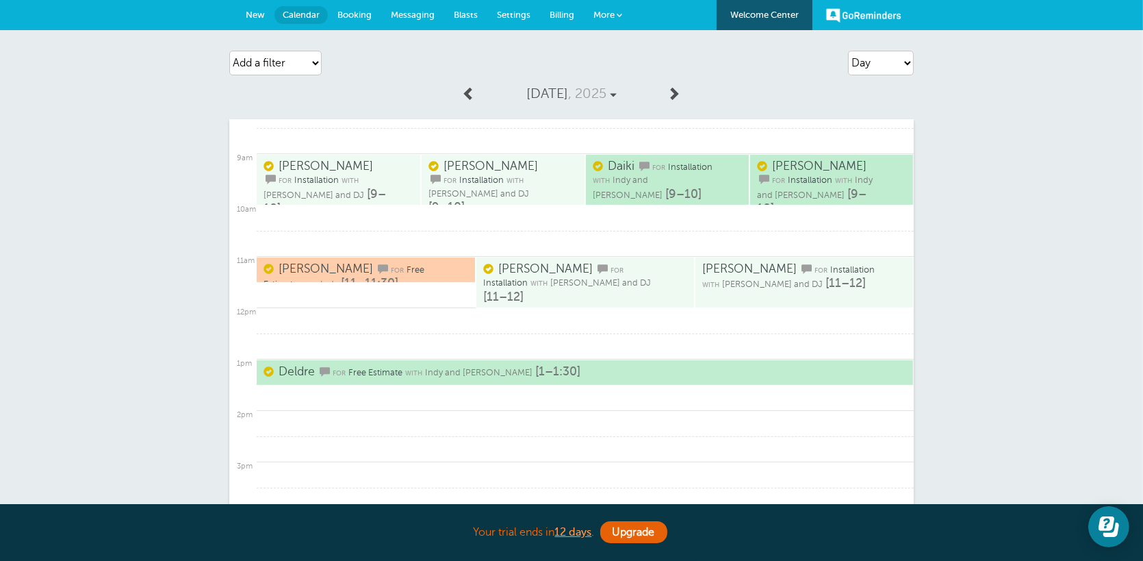
click at [571, 14] on span "Billing" at bounding box center [562, 15] width 25 height 10
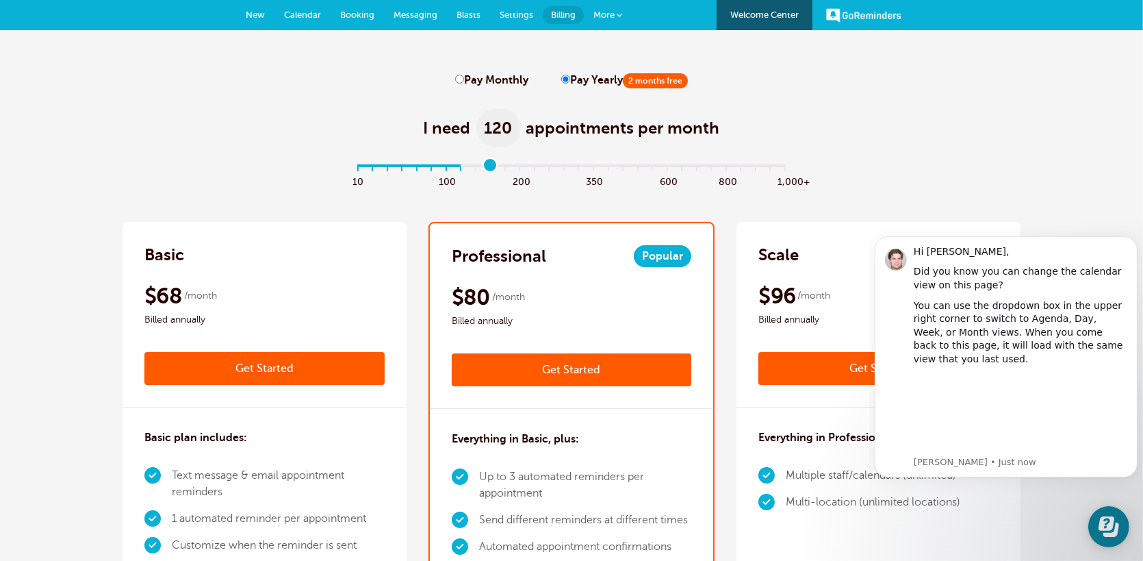
drag, startPoint x: 359, startPoint y: 162, endPoint x: 489, endPoint y: 170, distance: 129.6
click at [487, 169] on input "range" at bounding box center [572, 168] width 443 height 3
drag, startPoint x: 489, startPoint y: 170, endPoint x: 511, endPoint y: 173, distance: 22.8
type input "10"
click at [508, 170] on input "range" at bounding box center [572, 168] width 443 height 3
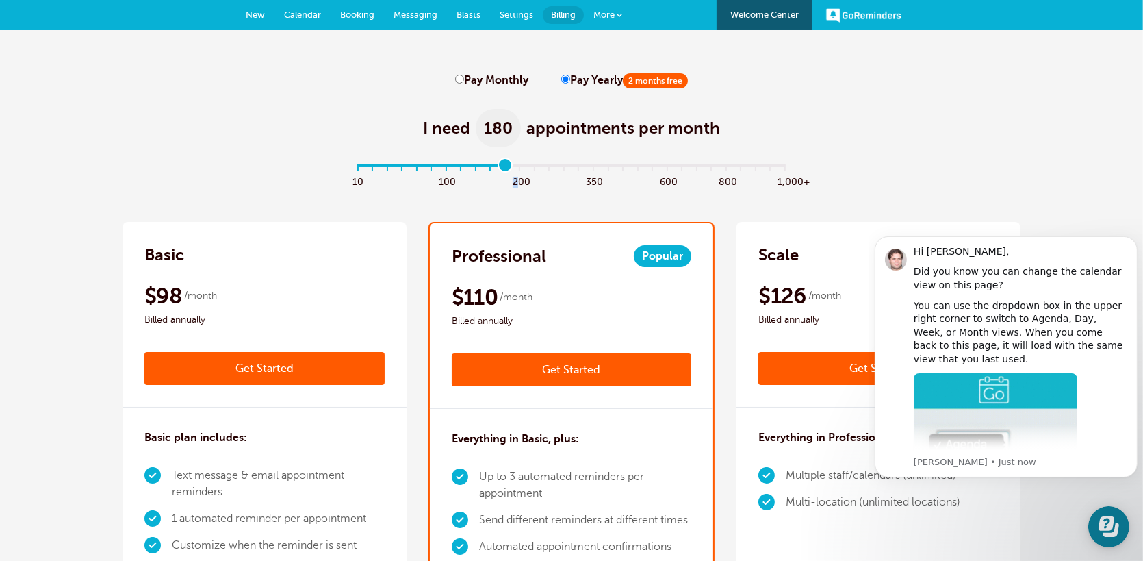
click at [516, 175] on div "10 100 200 350 600 800 1,000+" at bounding box center [572, 181] width 442 height 16
click at [463, 76] on input "Pay Monthly" at bounding box center [459, 79] width 9 height 9
radio input "true"
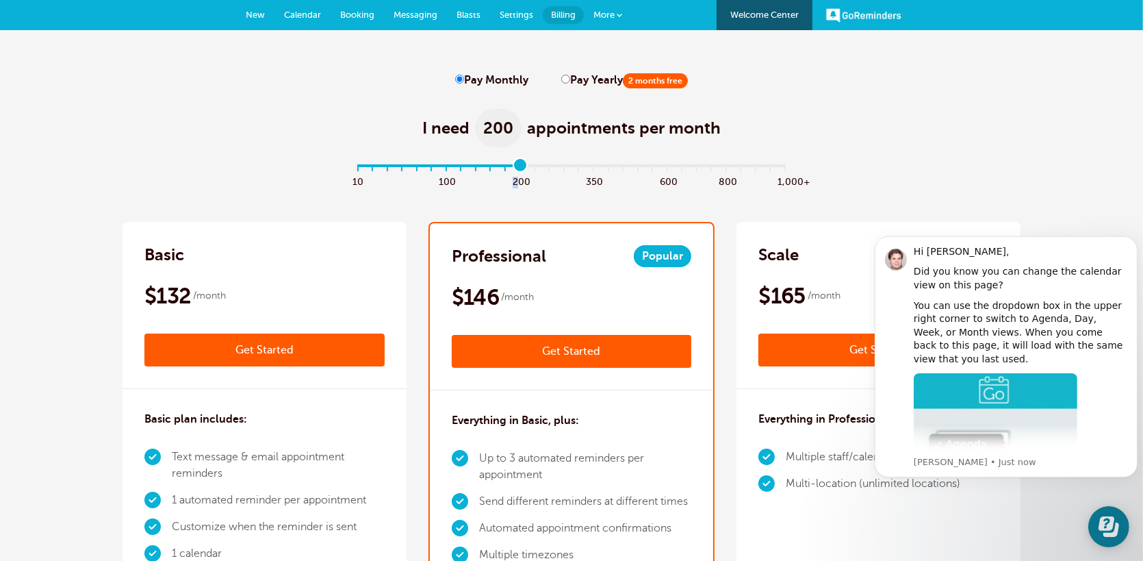
type input "11"
click at [515, 167] on input "range" at bounding box center [572, 168] width 443 height 3
click at [599, 361] on link "Get Started" at bounding box center [572, 351] width 240 height 33
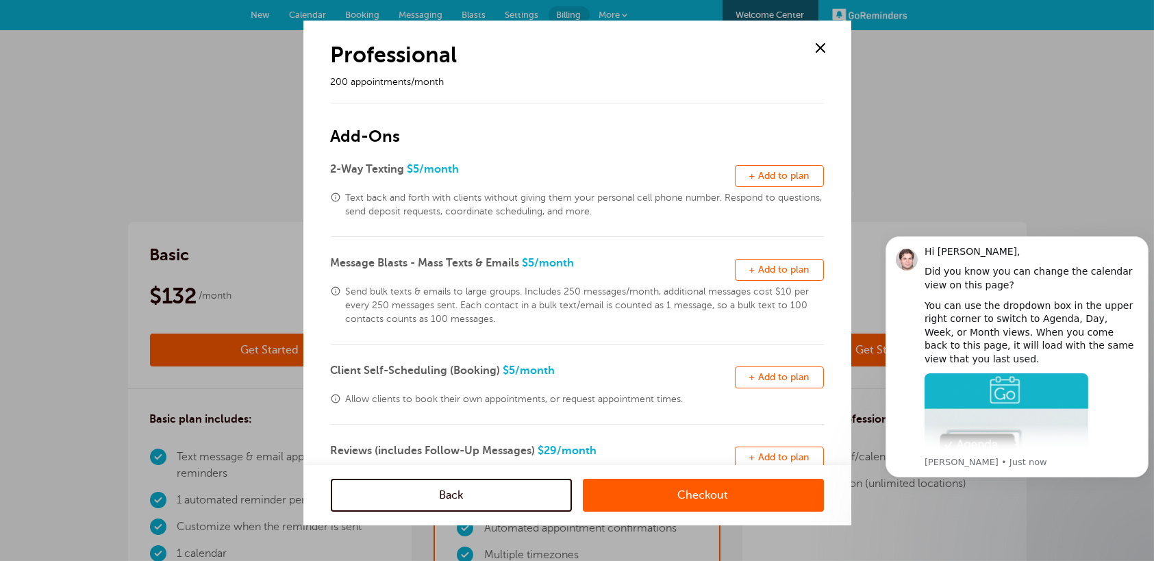
click at [628, 488] on link "Checkout" at bounding box center [703, 495] width 241 height 33
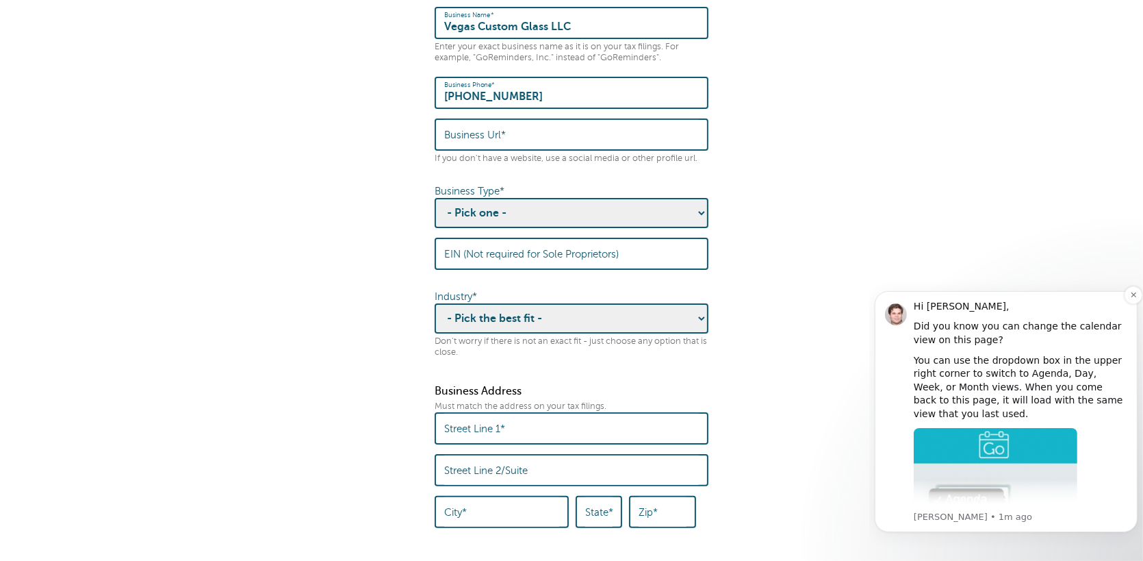
scroll to position [112, 0]
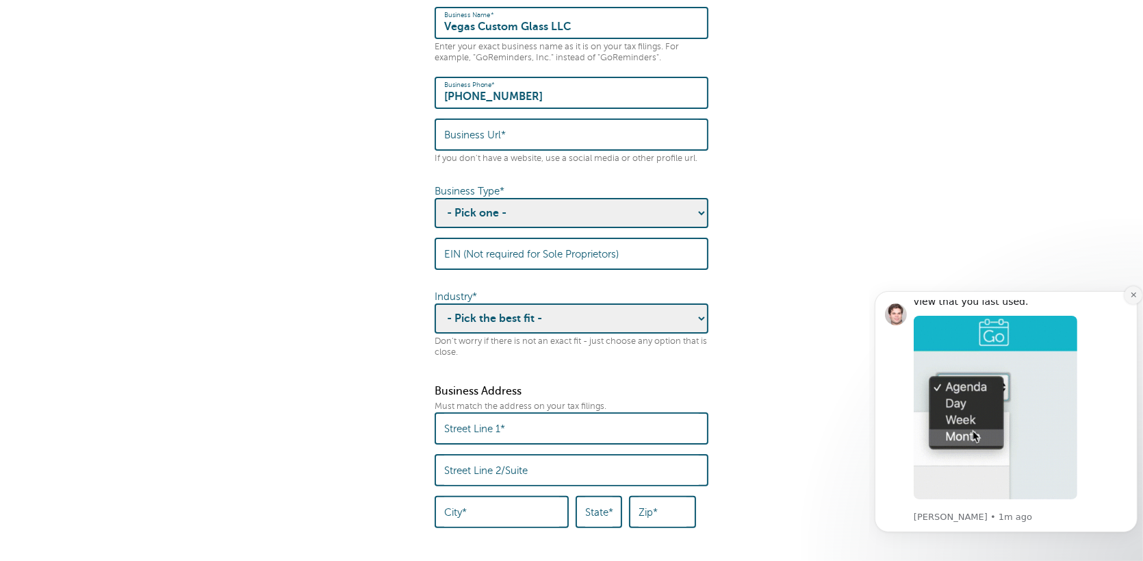
click at [1132, 292] on icon "Dismiss notification" at bounding box center [1134, 294] width 8 height 8
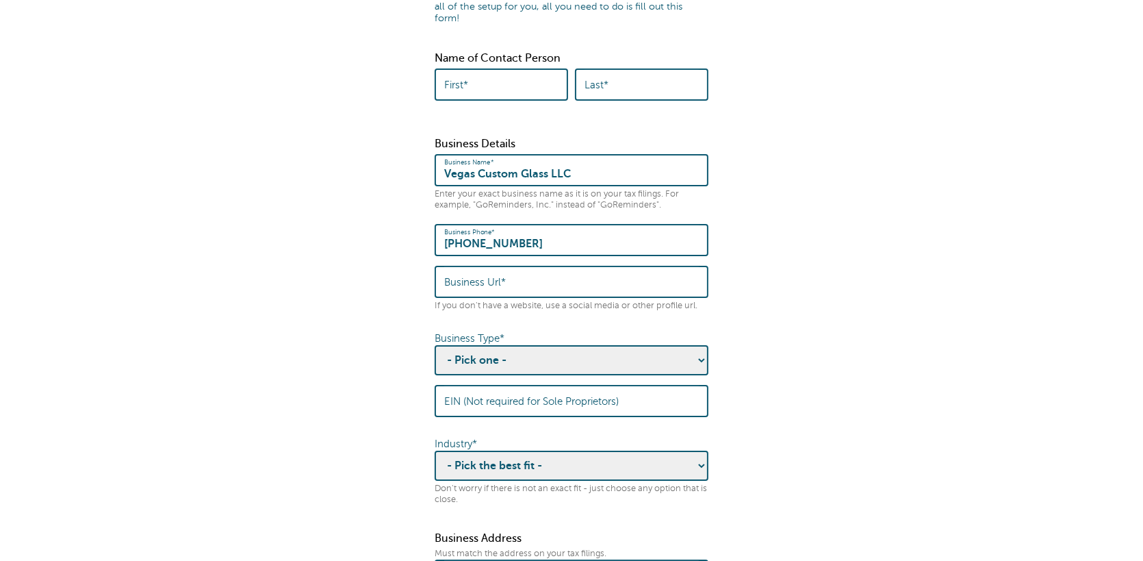
scroll to position [0, 0]
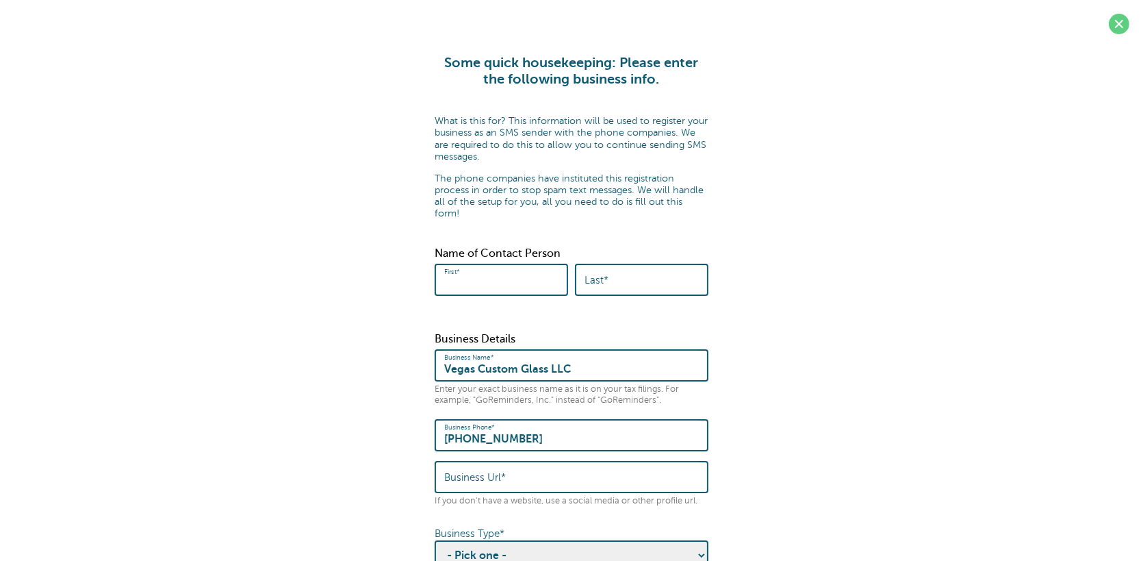
click at [498, 268] on input "First*" at bounding box center [501, 279] width 114 height 29
type input "Juvani"
type input "Paderanga"
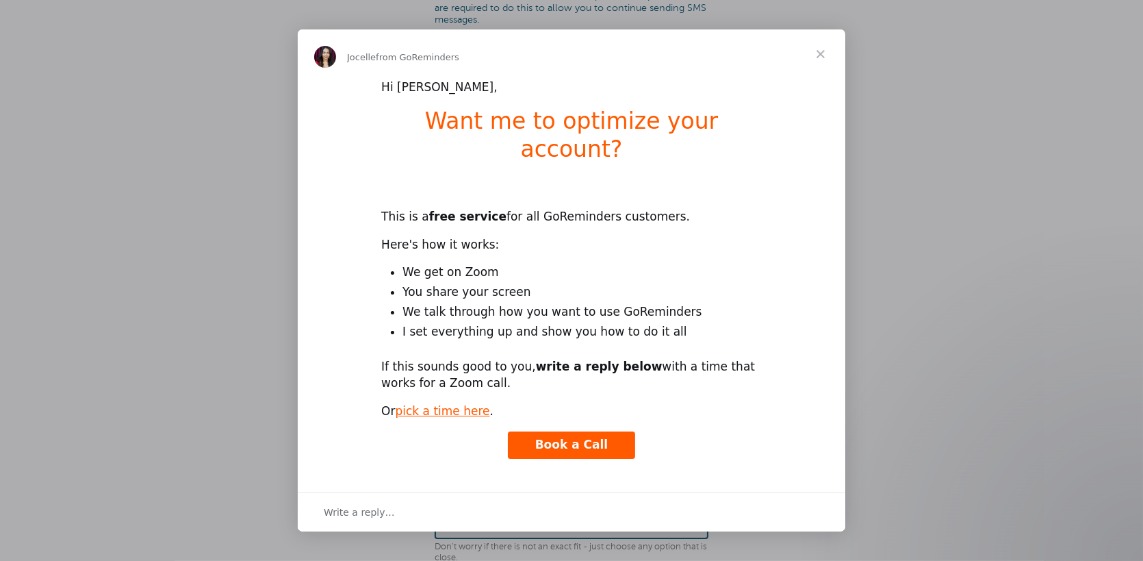
click at [826, 69] on span "Close" at bounding box center [820, 53] width 49 height 49
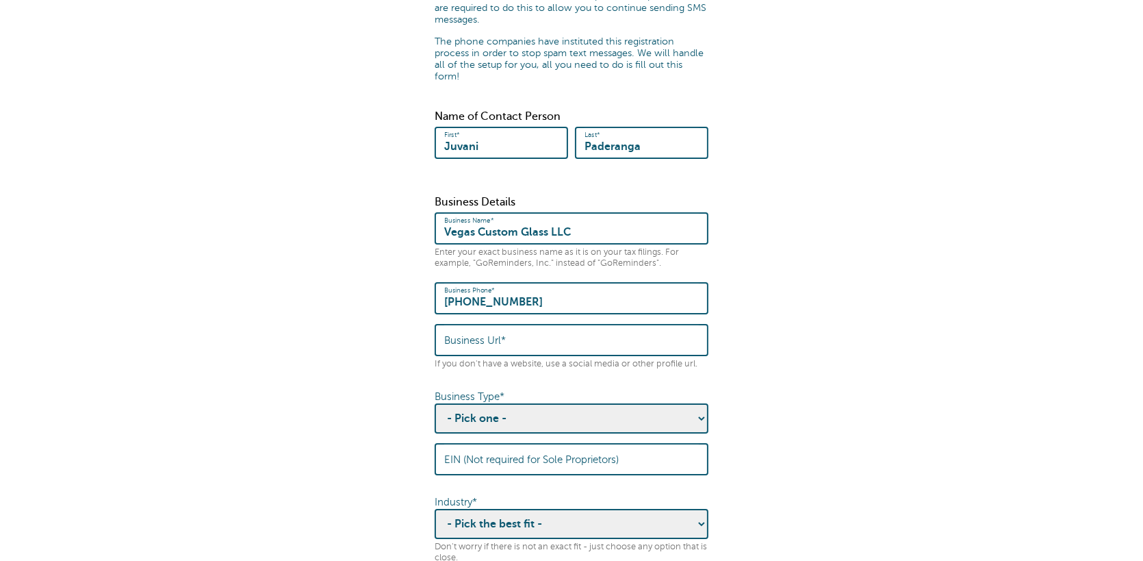
click at [639, 325] on input "Business Url*" at bounding box center [571, 339] width 255 height 29
paste input "[URL][DOMAIN_NAME]"
type input "[URL][DOMAIN_NAME]"
click at [617, 409] on select "- Pick one - Sole Proprietorship Partnership Limited Liability Corporation Co-o…" at bounding box center [572, 418] width 274 height 30
select select "Limited Liability Corporation"
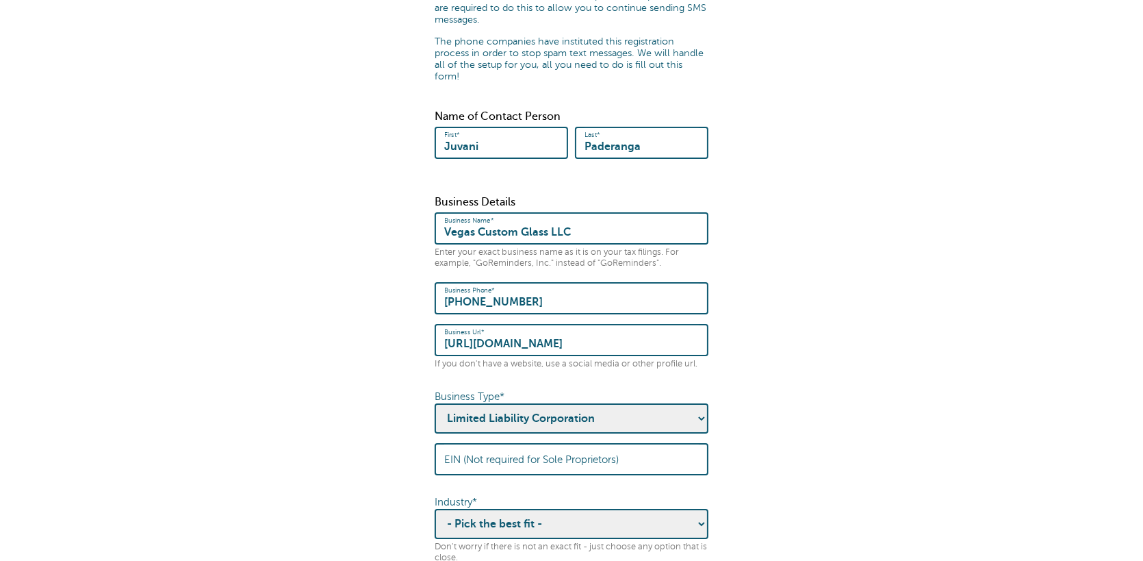
click at [435, 403] on select "- Pick one - Sole Proprietorship Partnership Limited Liability Corporation Co-o…" at bounding box center [572, 418] width 274 height 30
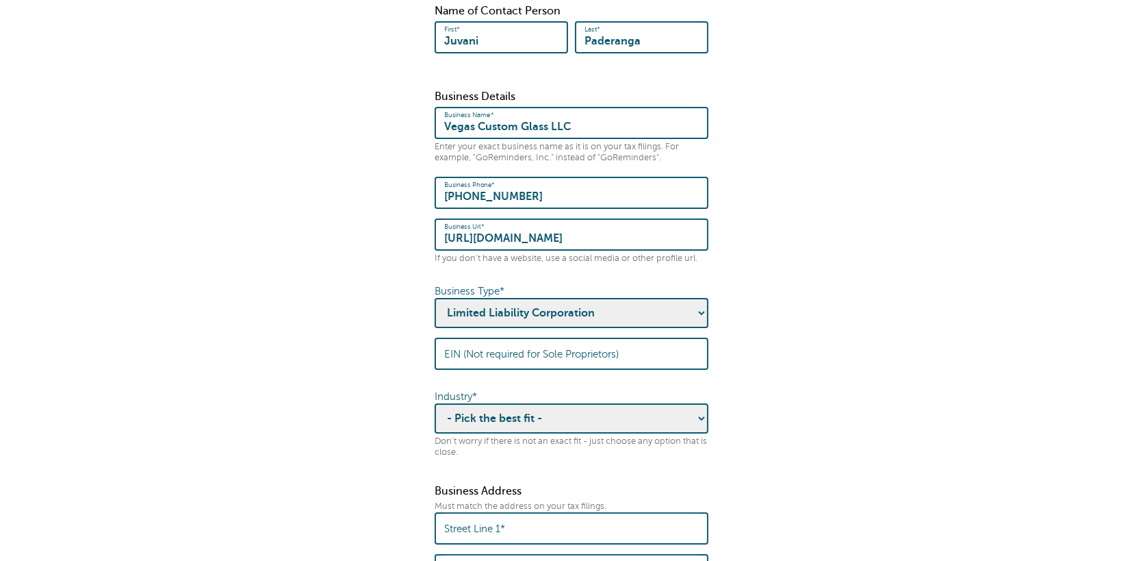
scroll to position [274, 0]
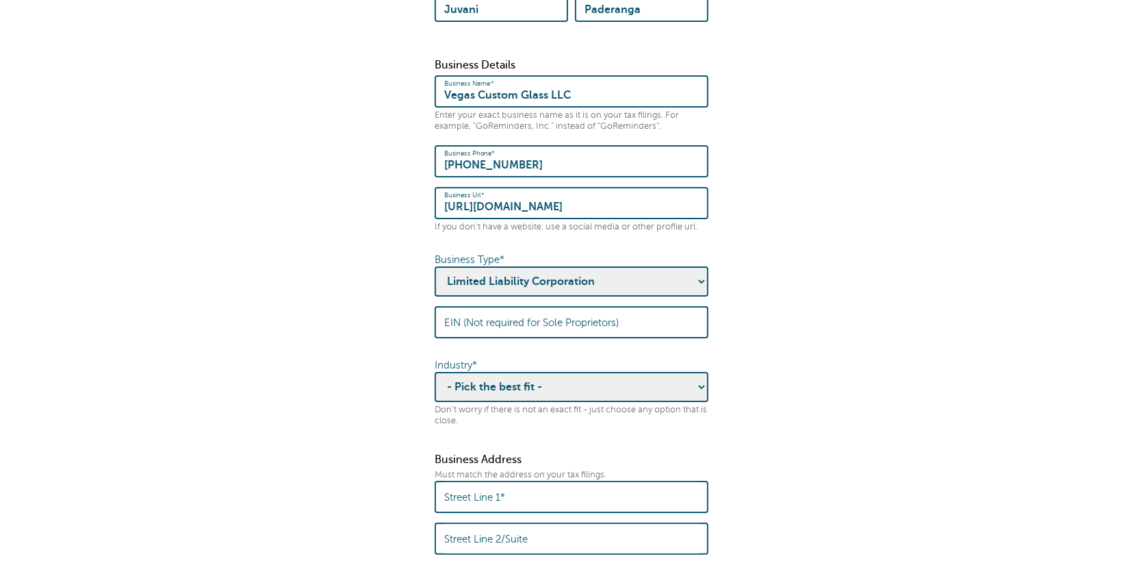
click at [641, 372] on select "- Pick the best fit - Agriculture Automotive Banking Consumer Education Electro…" at bounding box center [572, 387] width 274 height 30
select select "MANUFACTURING"
click at [435, 372] on select "- Pick the best fit - Agriculture Automotive Banking Consumer Education Electro…" at bounding box center [572, 387] width 274 height 30
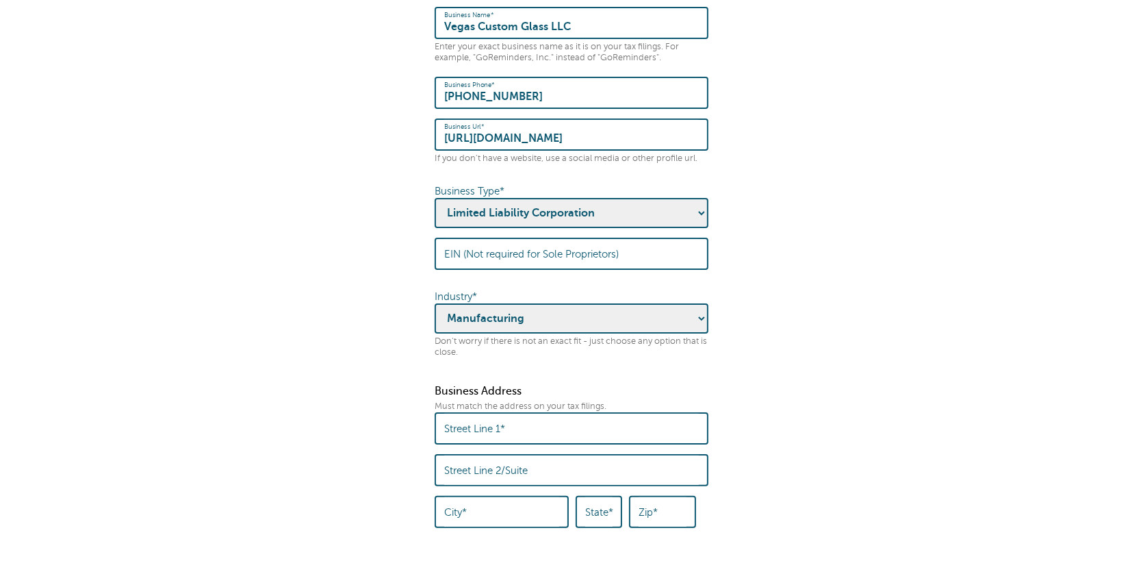
click at [614, 413] on input "Street Line 1*" at bounding box center [571, 427] width 255 height 29
type input "[STREET_ADDRESS][PERSON_NAME][PERSON_NAME]"
type input "Vegas Custom Glass LLC"
type input "[GEOGRAPHIC_DATA]"
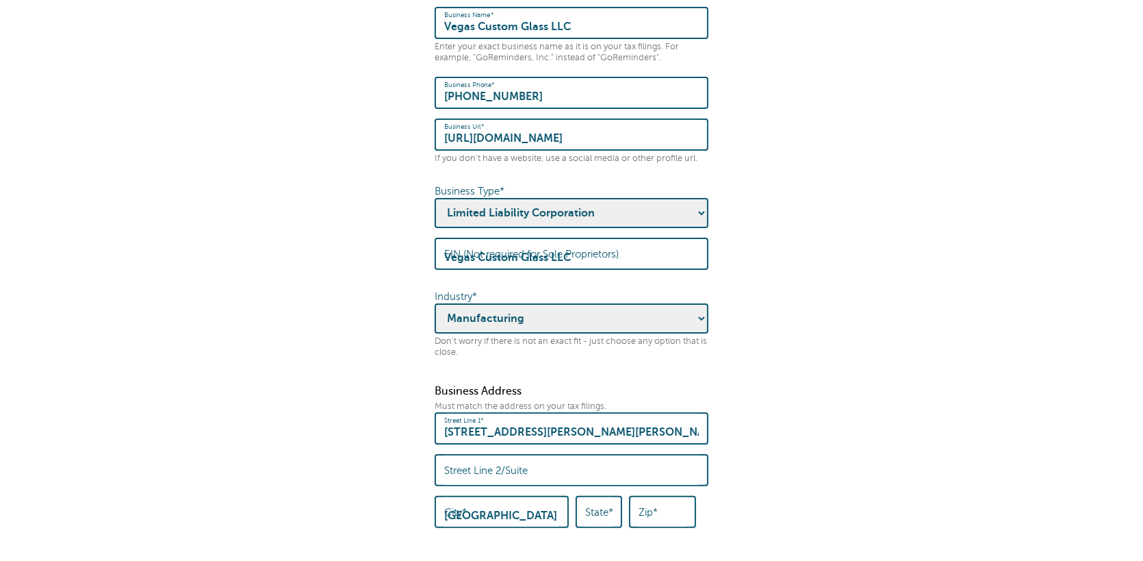
type input "NV"
type input "89120"
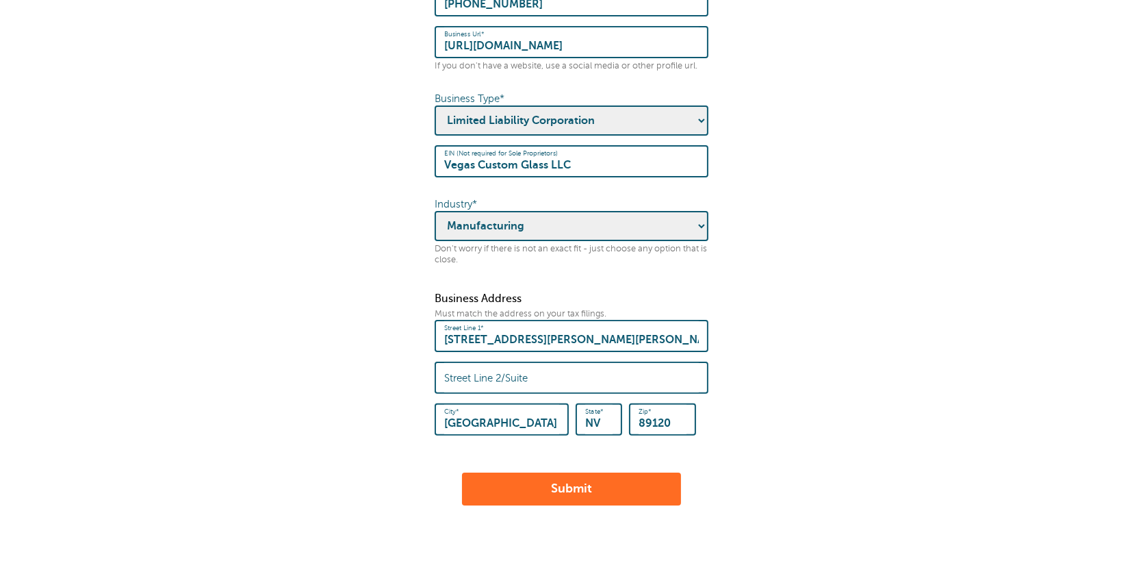
scroll to position [526, 0]
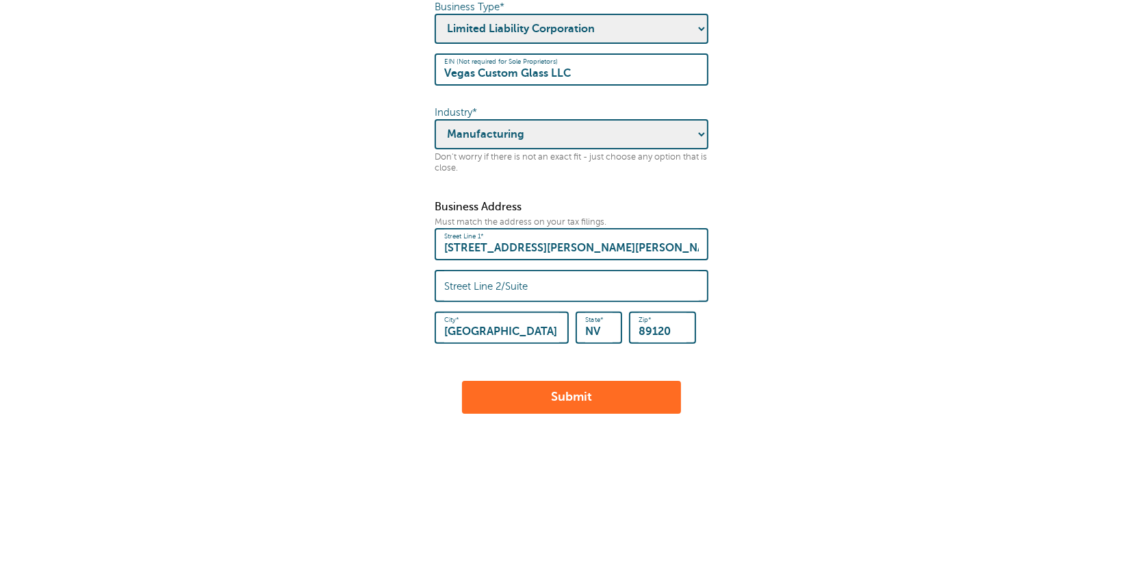
click at [557, 383] on button "Submit" at bounding box center [571, 397] width 219 height 33
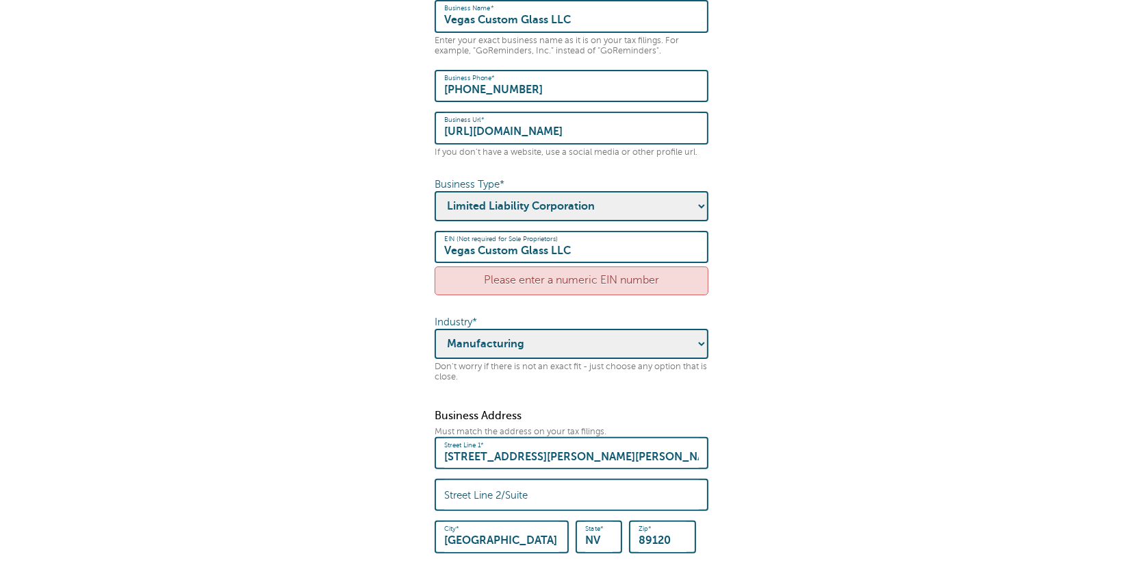
scroll to position [342, 0]
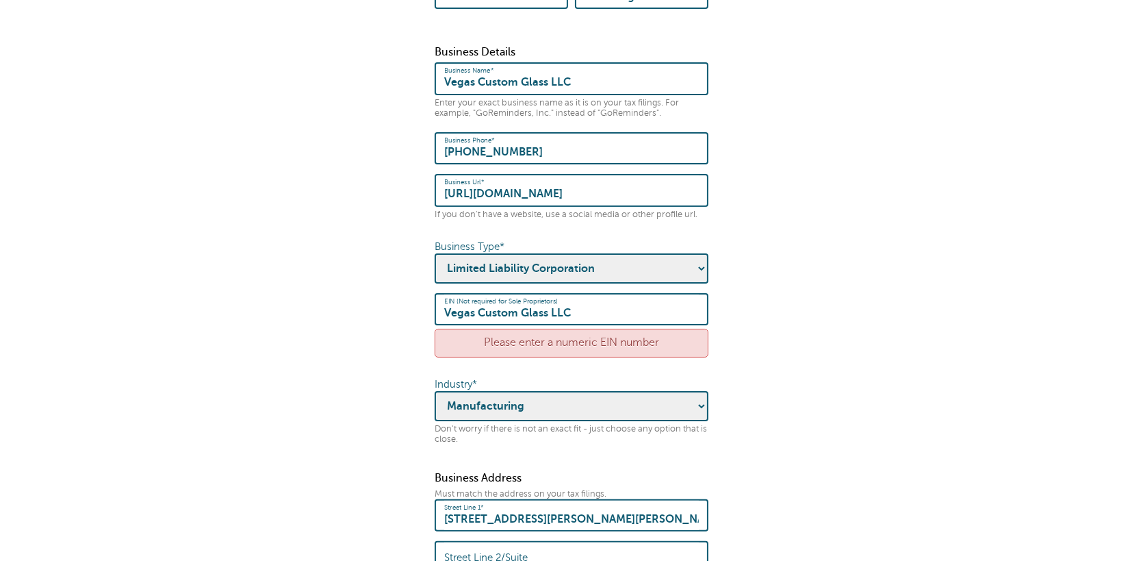
drag, startPoint x: 592, startPoint y: 293, endPoint x: 373, endPoint y: 296, distance: 219.1
click at [373, 296] on form "× Please check the errors below. Some quick housekeeping: Please enter the foll…" at bounding box center [572, 198] width 1116 height 972
click at [357, 297] on form "× Please check the errors below. Some quick housekeeping: Please enter the foll…" at bounding box center [572, 198] width 1116 height 972
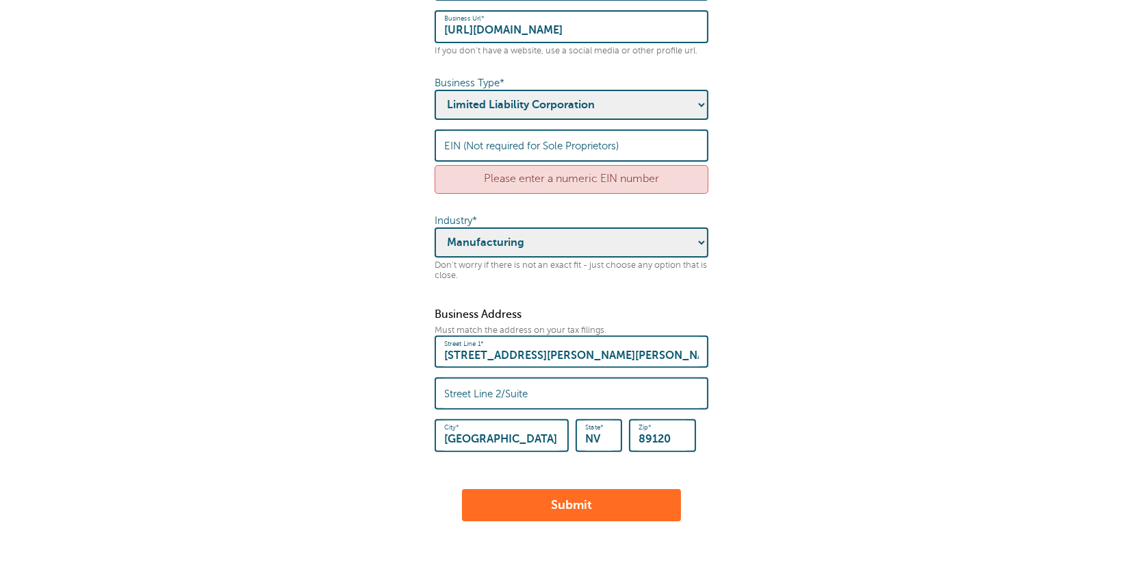
scroll to position [613, 0]
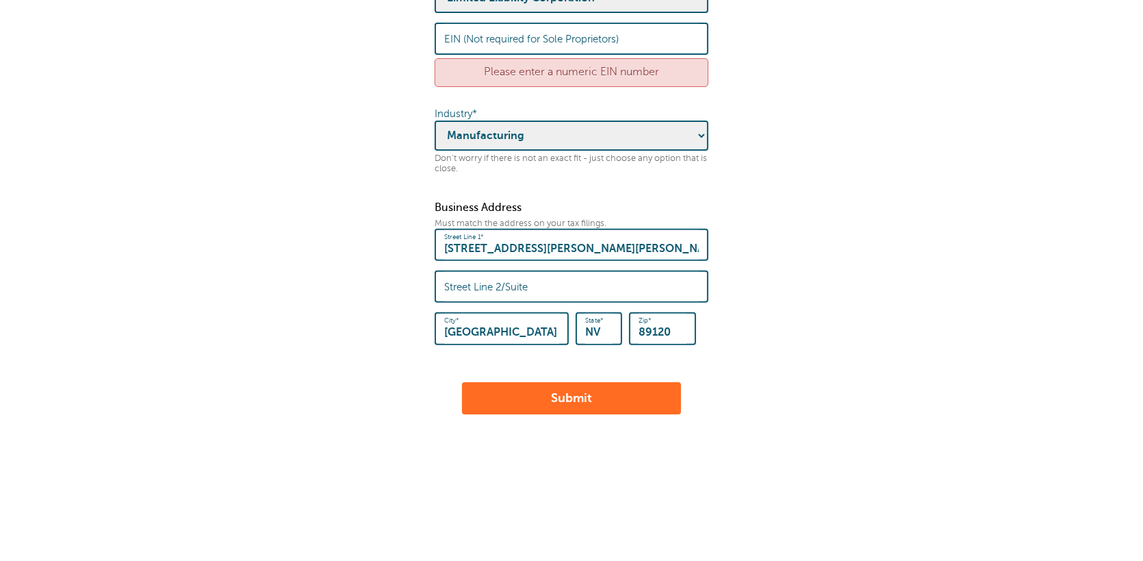
click at [559, 382] on button "Submit" at bounding box center [571, 398] width 219 height 33
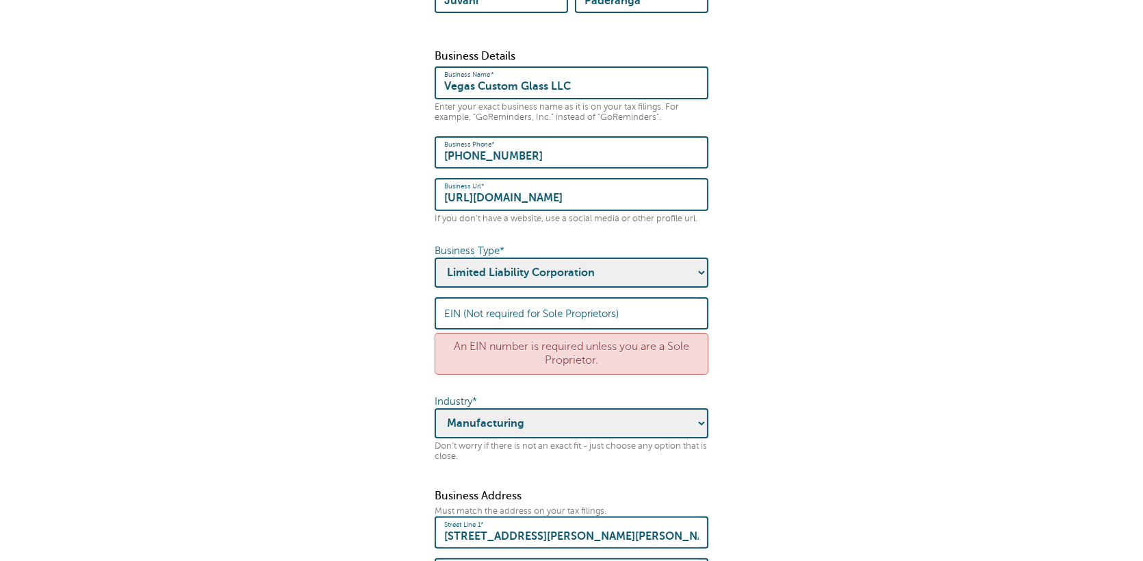
scroll to position [342, 0]
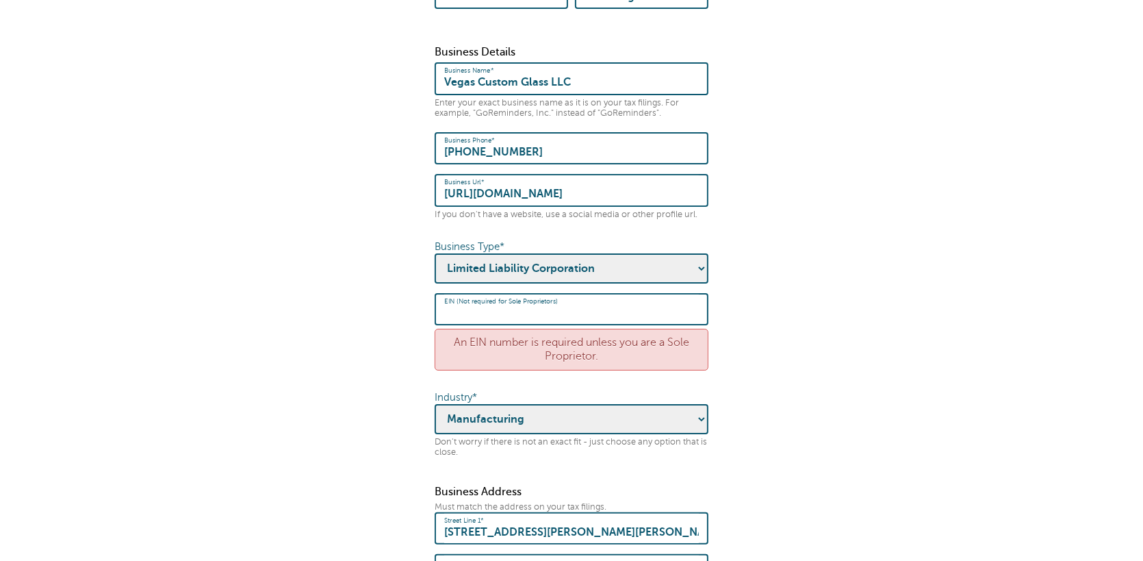
click at [542, 301] on input "EIN (Not required for Sole Proprietors)" at bounding box center [571, 308] width 255 height 29
paste input "8 5 3 8 2 1 4 1 9"
type input "8 5 3 8 2 1 4 1 9"
click at [824, 343] on form "× Please check the errors below. Some quick housekeeping: Please enter the foll…" at bounding box center [572, 204] width 1116 height 985
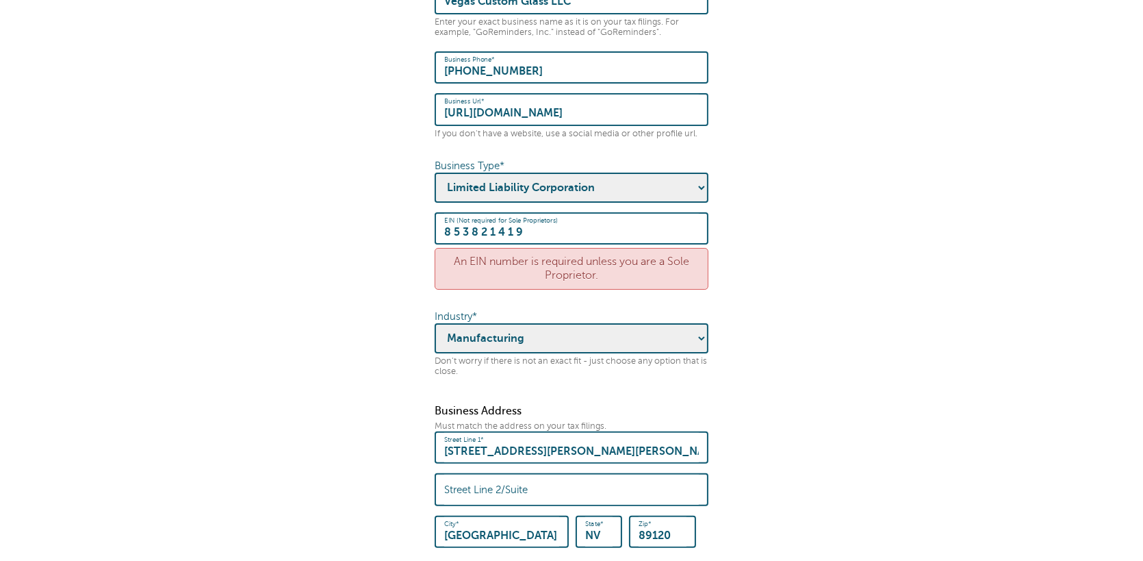
scroll to position [479, 0]
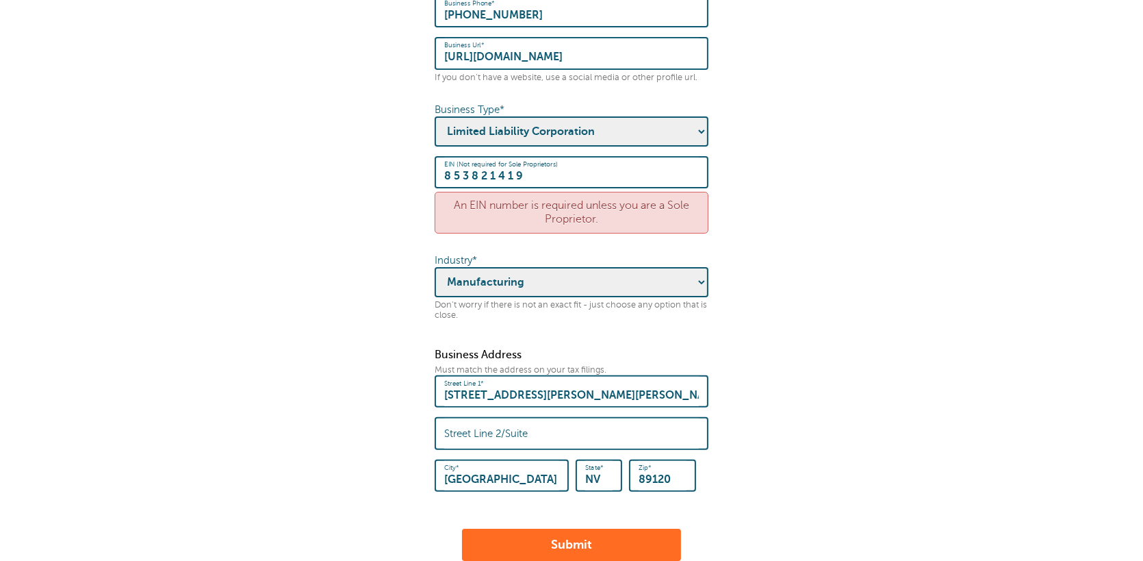
click at [799, 331] on form "× Please check the errors below. Some quick housekeeping: Please enter the foll…" at bounding box center [572, 68] width 1116 height 985
click at [564, 528] on button "Submit" at bounding box center [571, 544] width 219 height 33
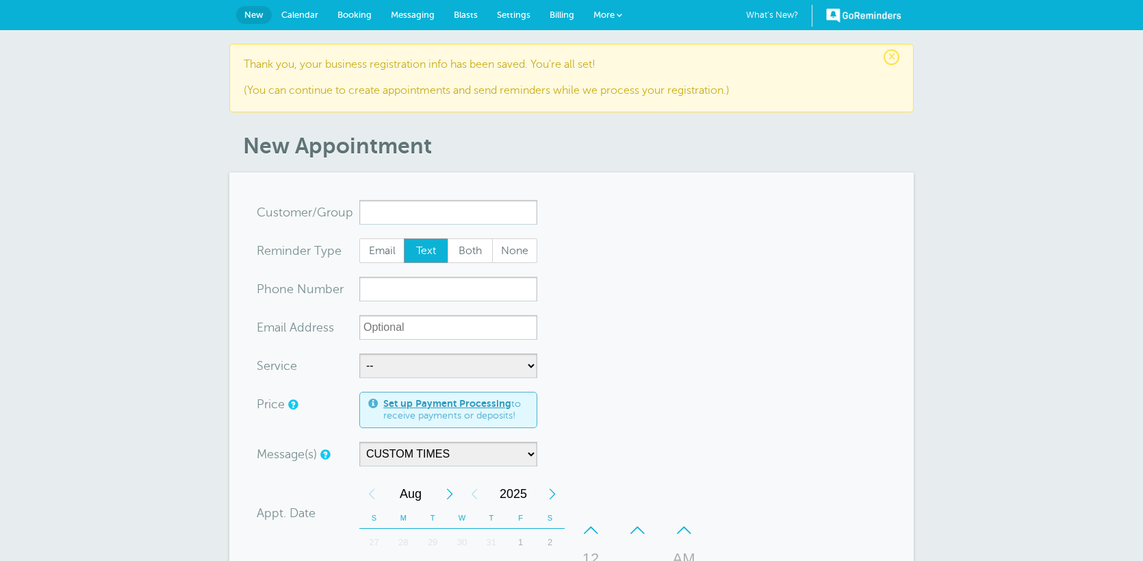
select select "160124"
click at [392, 291] on input "xxx-no-autofill" at bounding box center [448, 289] width 178 height 25
click at [753, 14] on link "What's New? 1" at bounding box center [779, 16] width 66 height 22
click at [601, 16] on span "More" at bounding box center [604, 15] width 21 height 10
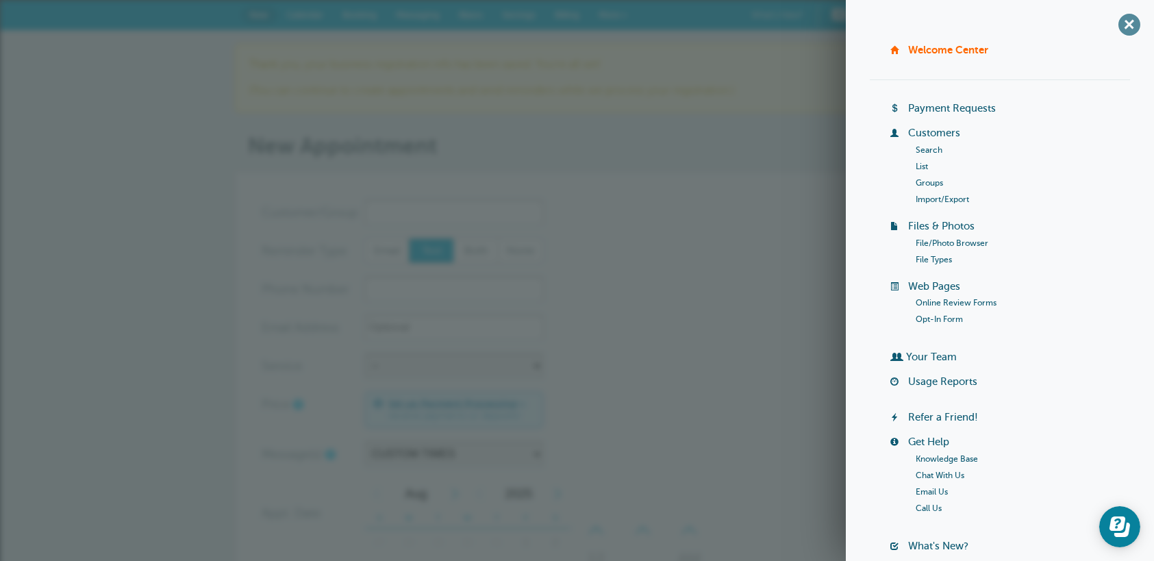
click at [1121, 25] on span "+" at bounding box center [1128, 24] width 31 height 31
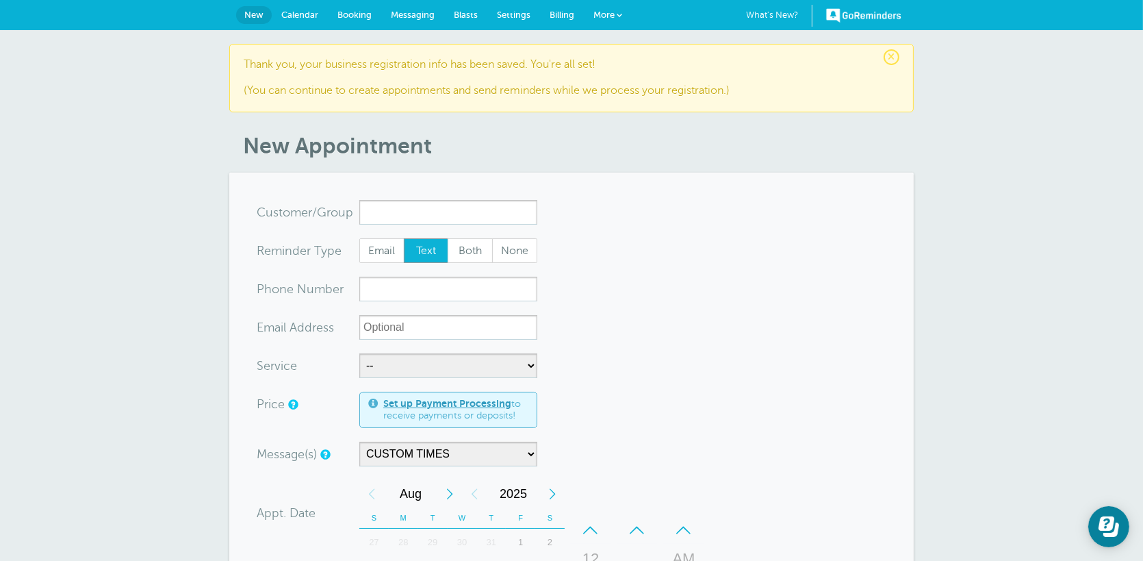
click at [565, 17] on span "Billing" at bounding box center [562, 15] width 25 height 10
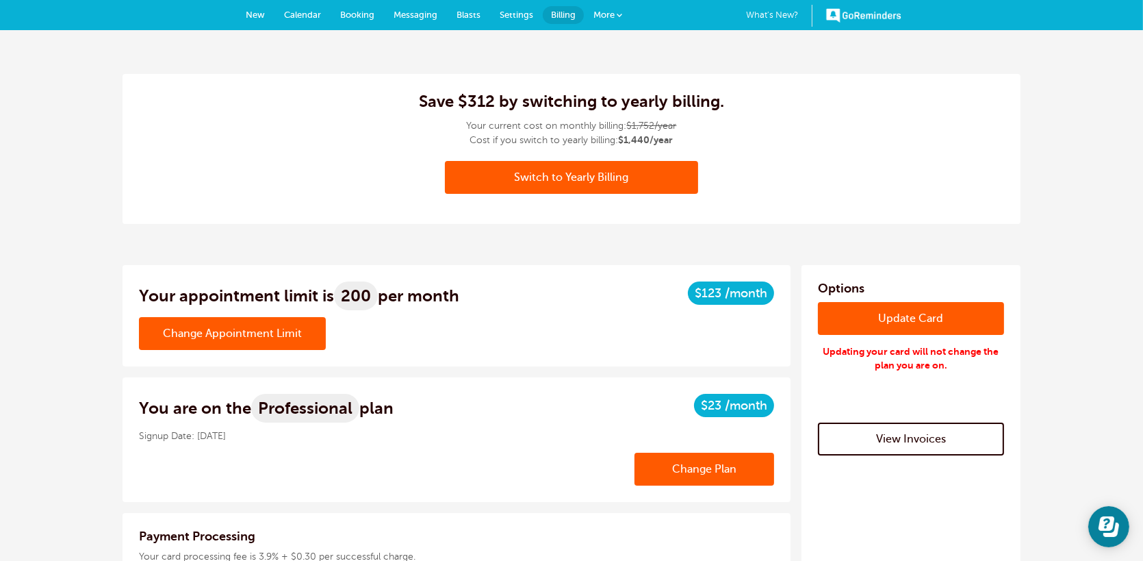
click at [948, 431] on link "View Invoices" at bounding box center [911, 438] width 186 height 33
click at [602, 12] on span "More" at bounding box center [604, 15] width 21 height 10
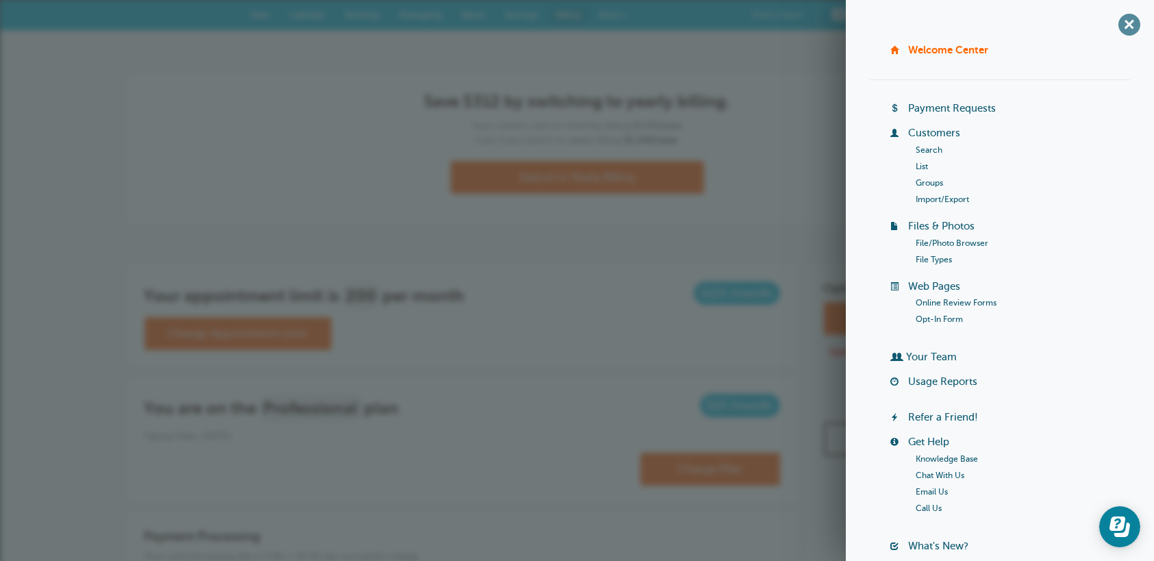
click at [1125, 28] on span "+" at bounding box center [1128, 24] width 31 height 31
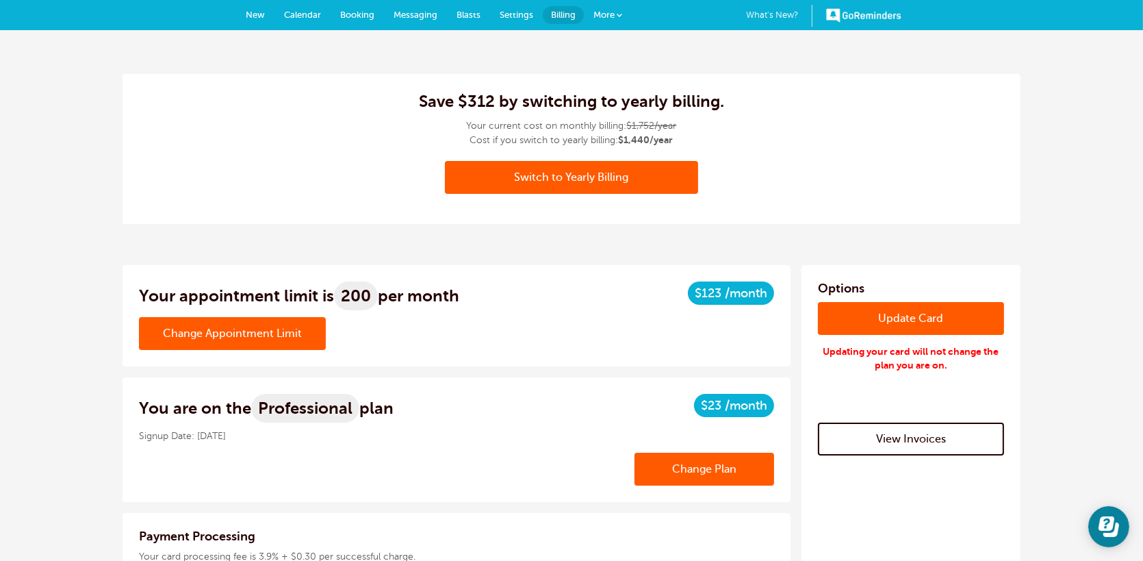
click at [576, 18] on link "Billing" at bounding box center [563, 15] width 41 height 18
click at [518, 18] on span "Settings" at bounding box center [517, 15] width 34 height 10
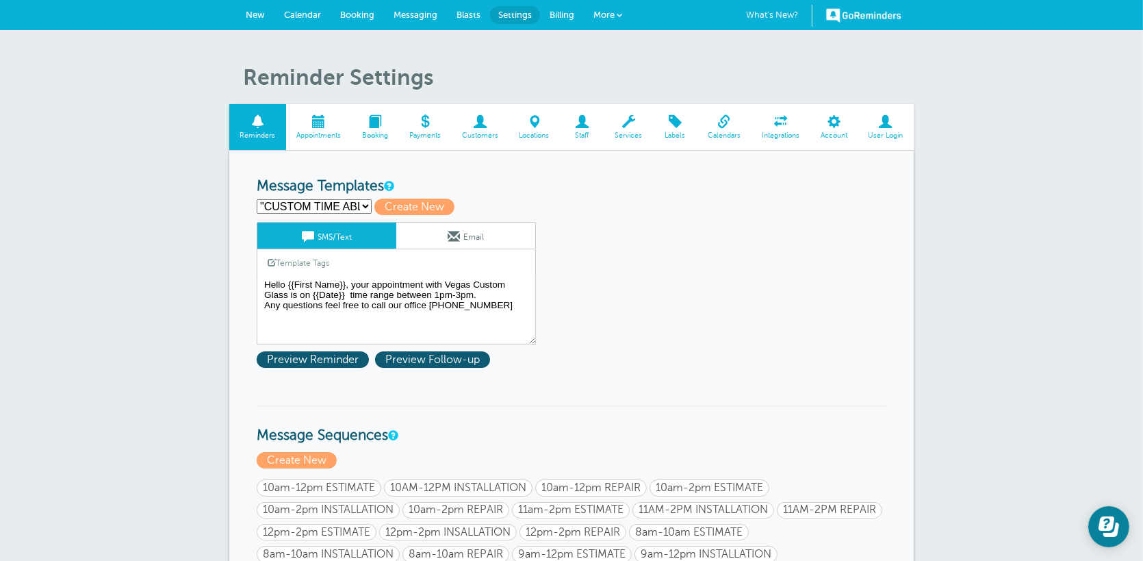
click at [594, 15] on span "More" at bounding box center [604, 15] width 21 height 10
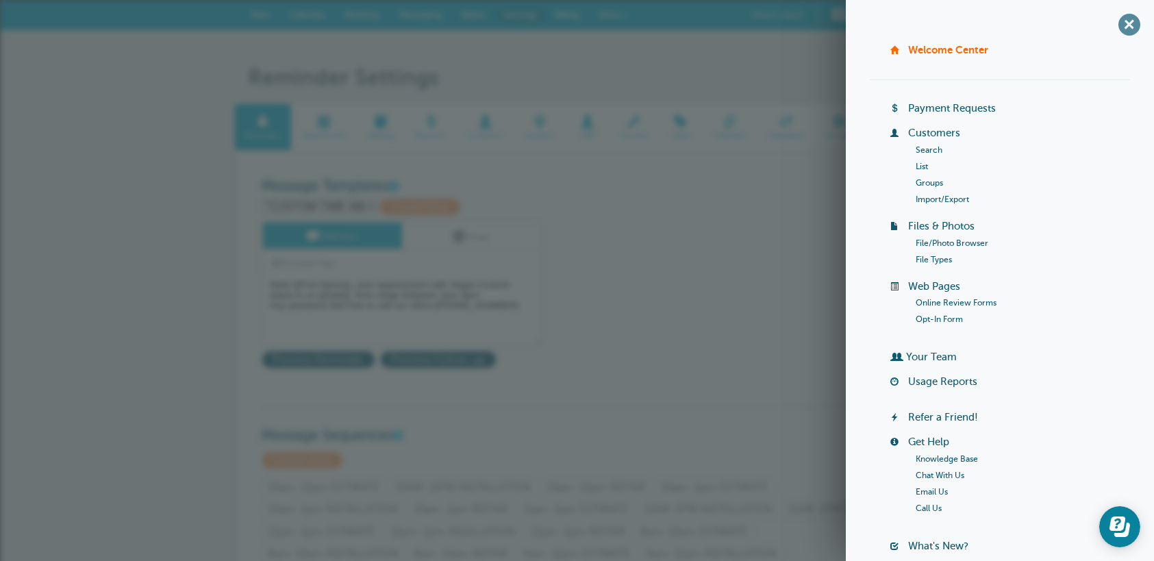
click at [1125, 18] on span "+" at bounding box center [1128, 24] width 31 height 31
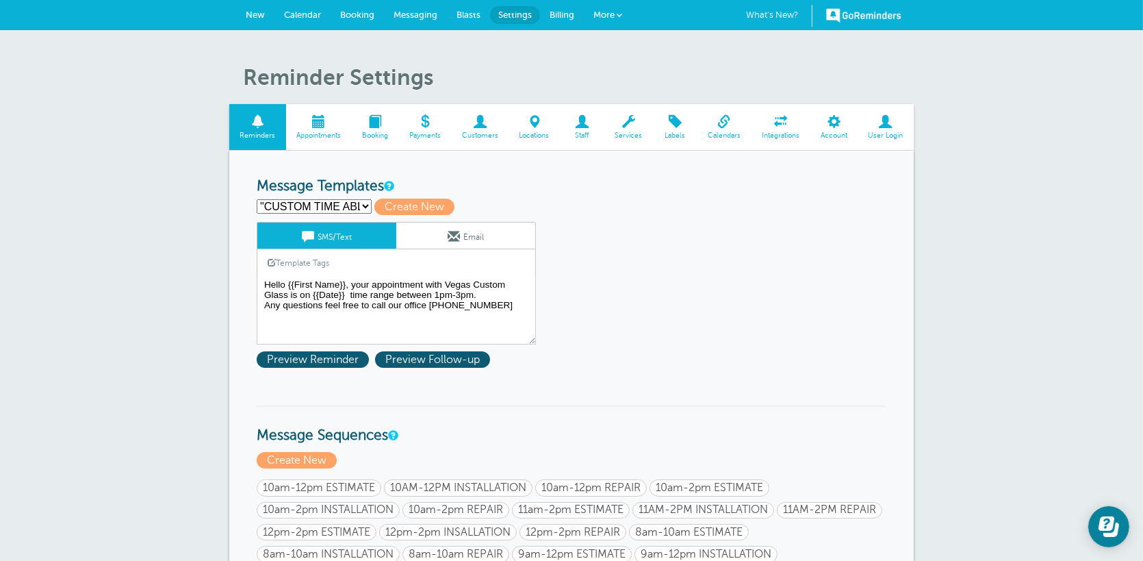
click at [301, 14] on span "Calendar" at bounding box center [302, 15] width 37 height 10
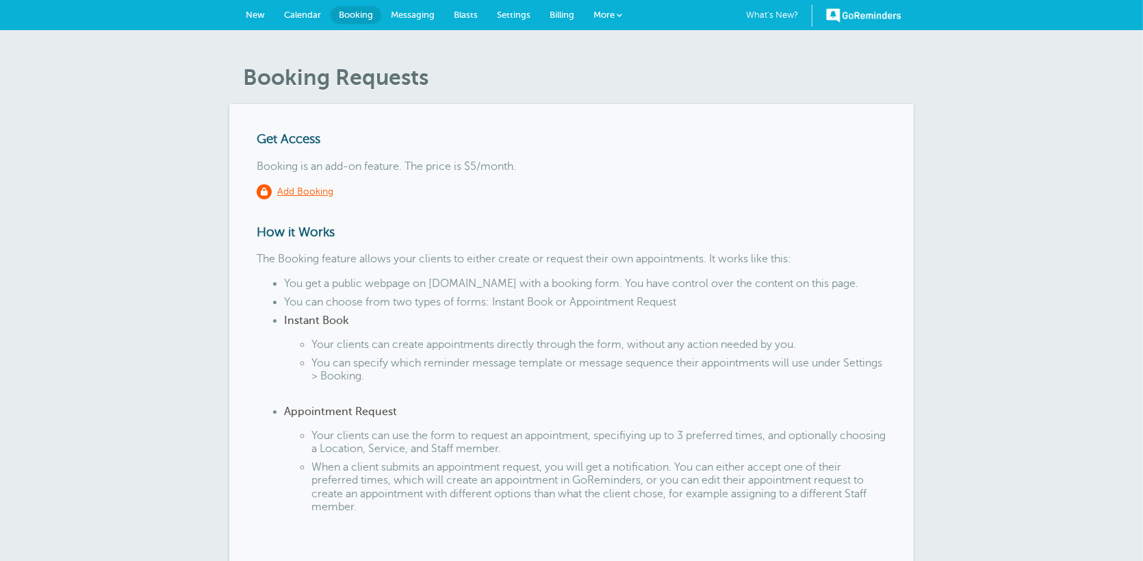
click at [409, 16] on span "Messaging" at bounding box center [413, 15] width 44 height 10
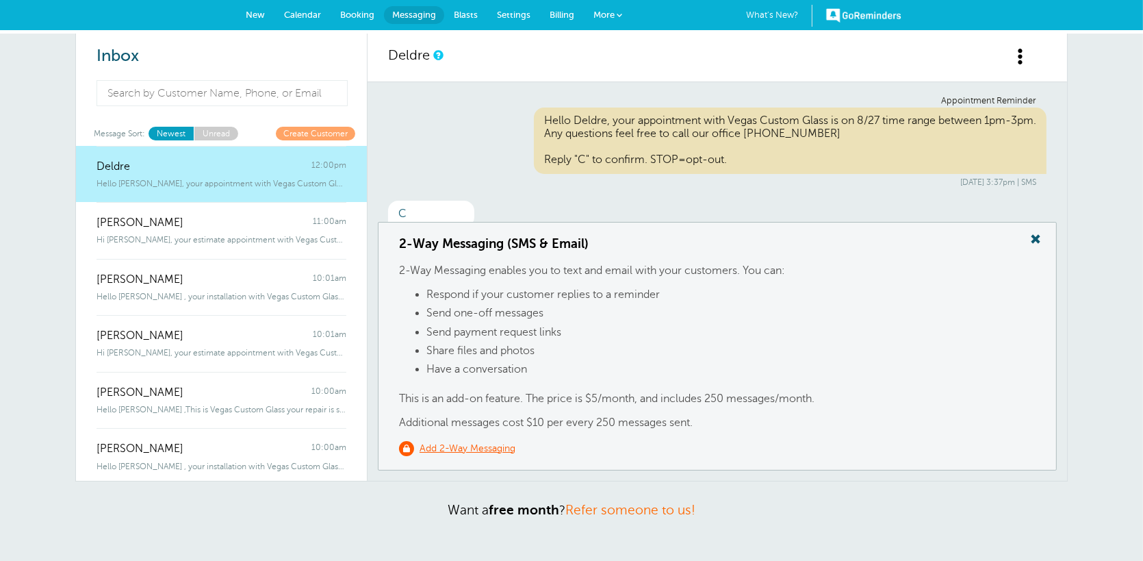
scroll to position [243, 0]
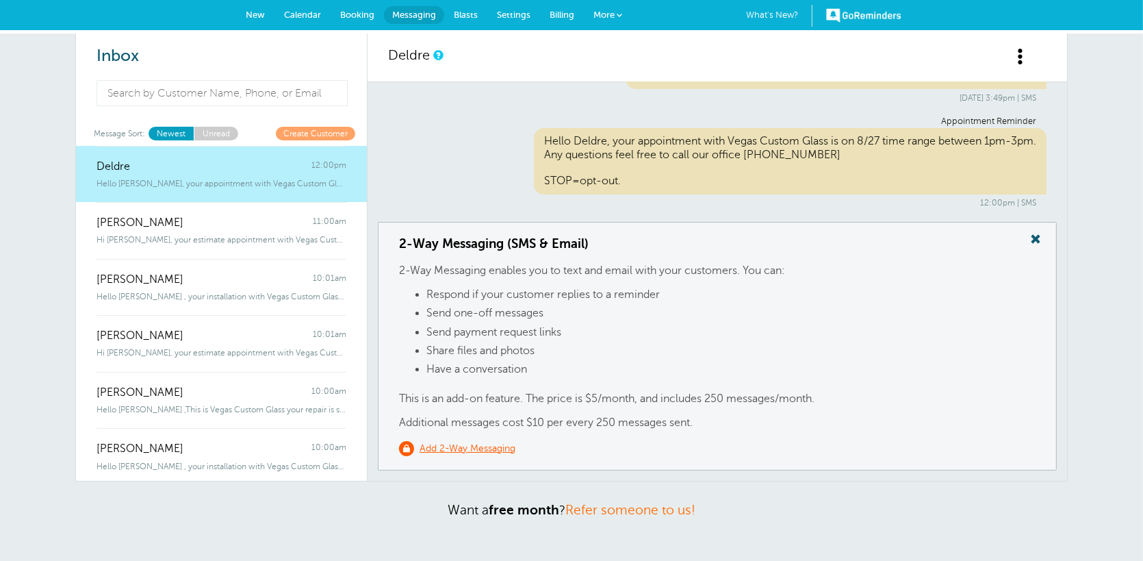
click at [448, 9] on link "Blasts" at bounding box center [465, 15] width 43 height 30
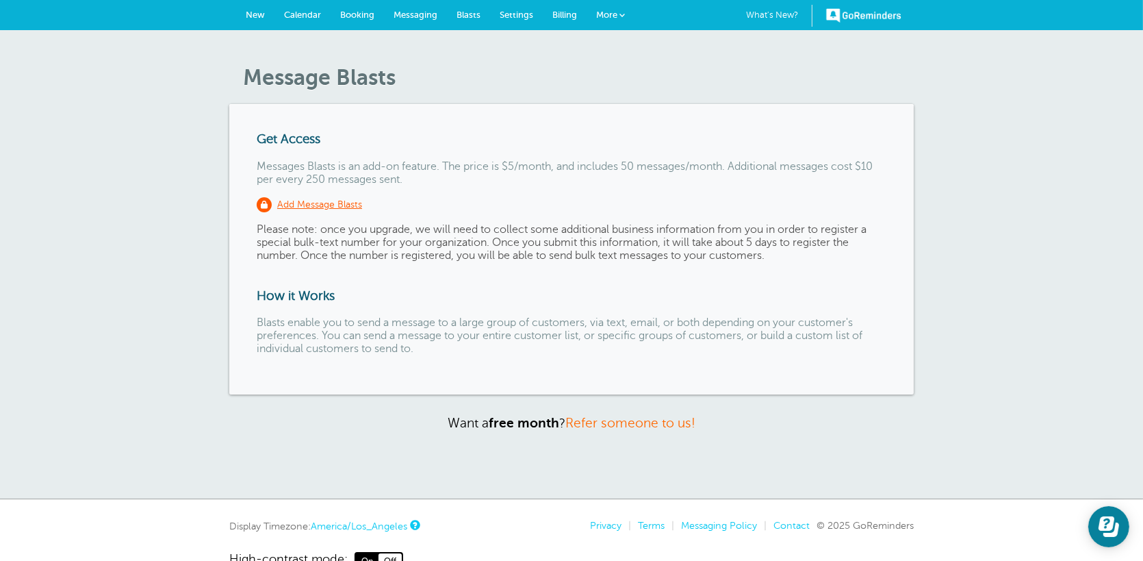
click at [522, 13] on span "Settings" at bounding box center [517, 15] width 34 height 10
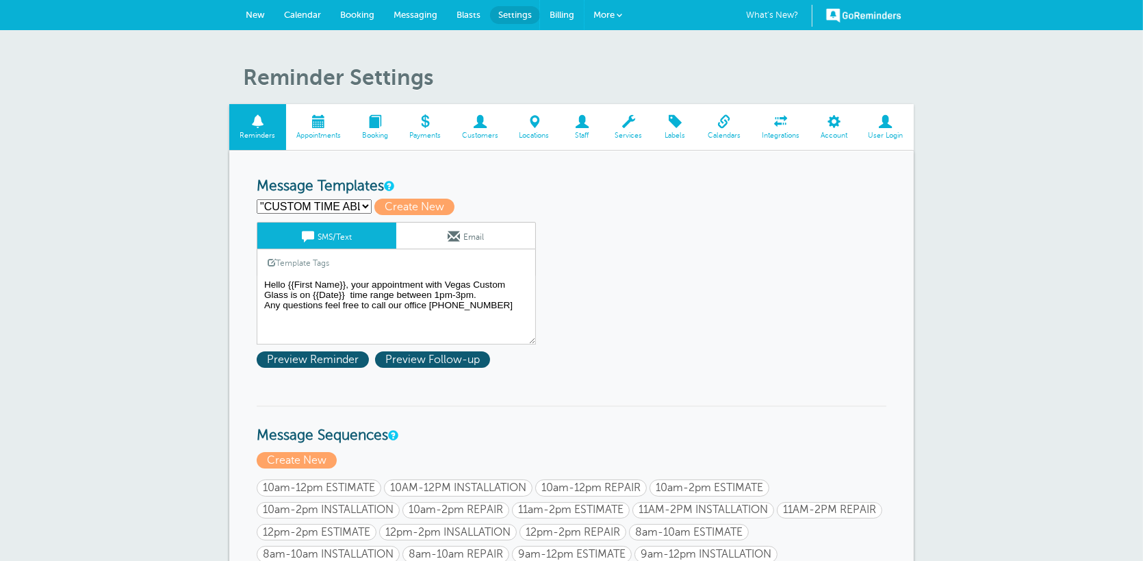
click at [567, 12] on span "Billing" at bounding box center [562, 15] width 25 height 10
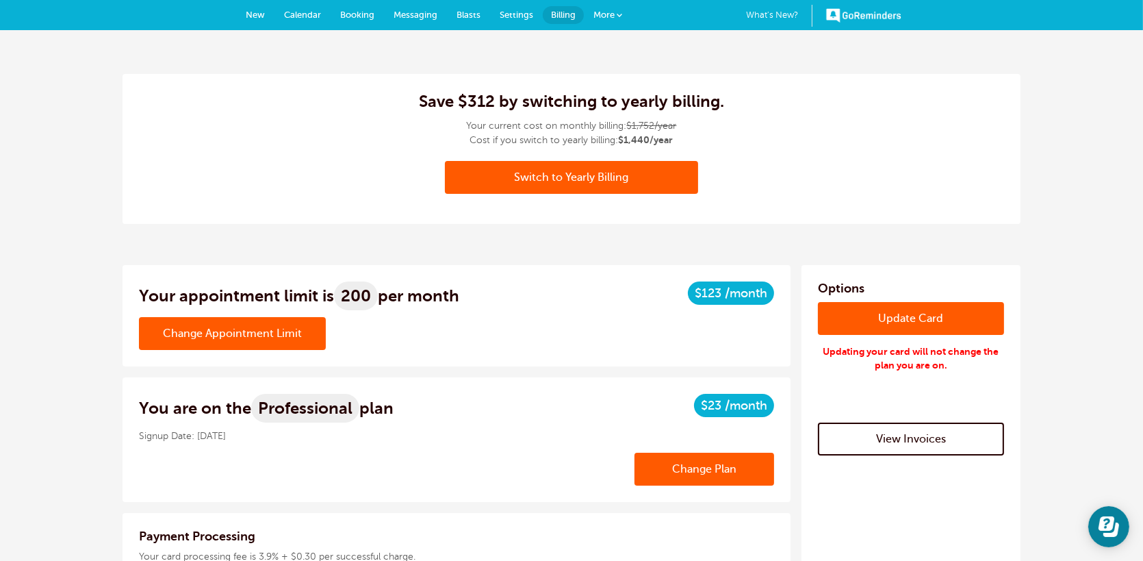
click at [620, 17] on span at bounding box center [619, 14] width 5 height 5
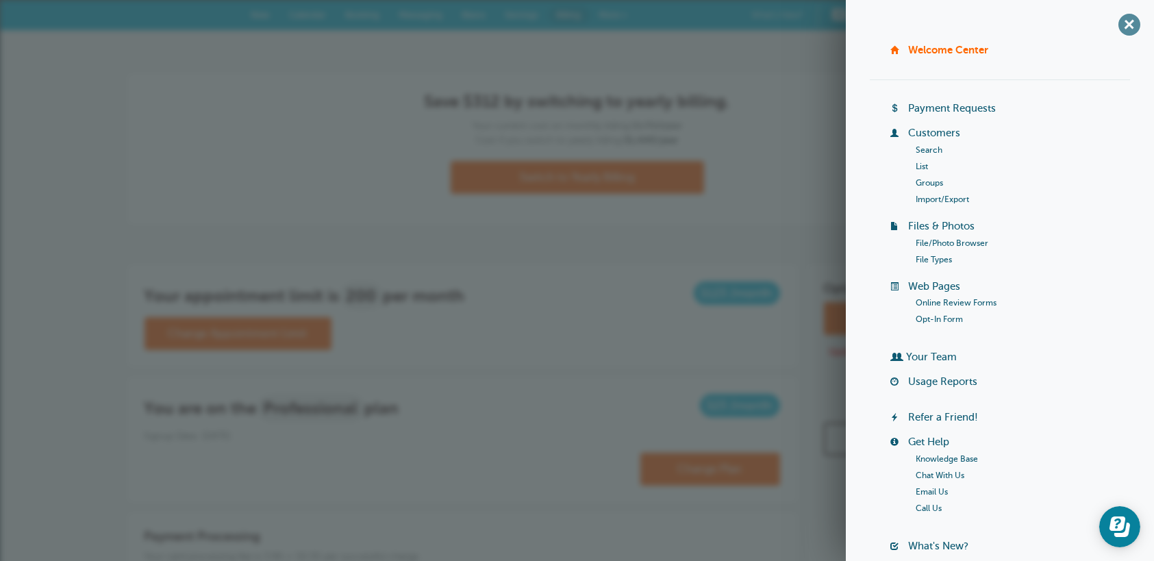
click at [1124, 27] on span "+" at bounding box center [1128, 24] width 31 height 31
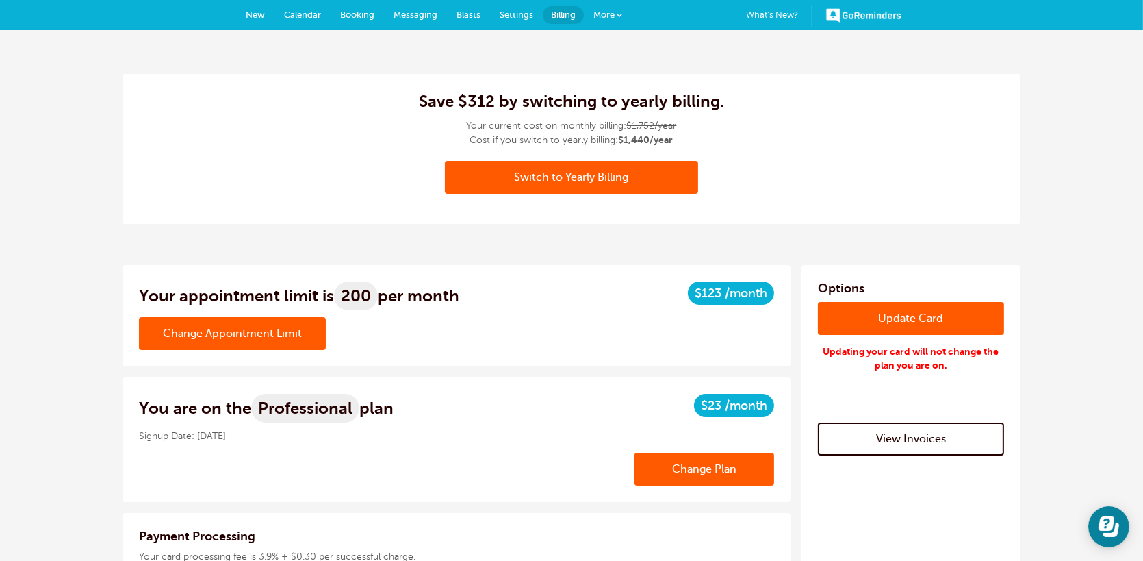
click at [506, 16] on span "Settings" at bounding box center [517, 15] width 34 height 10
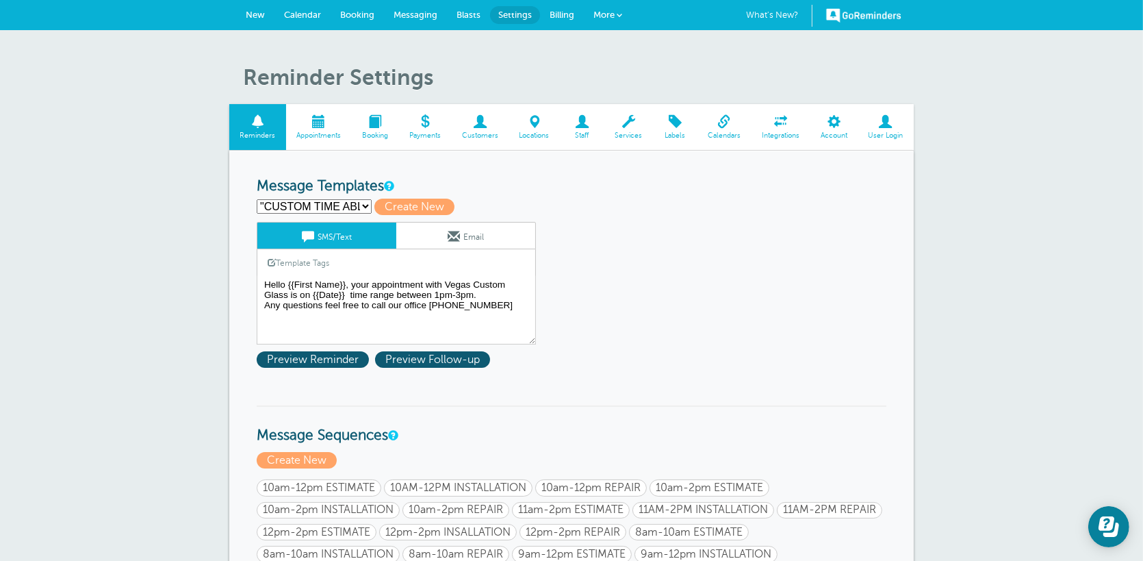
click at [828, 128] on span at bounding box center [834, 121] width 48 height 13
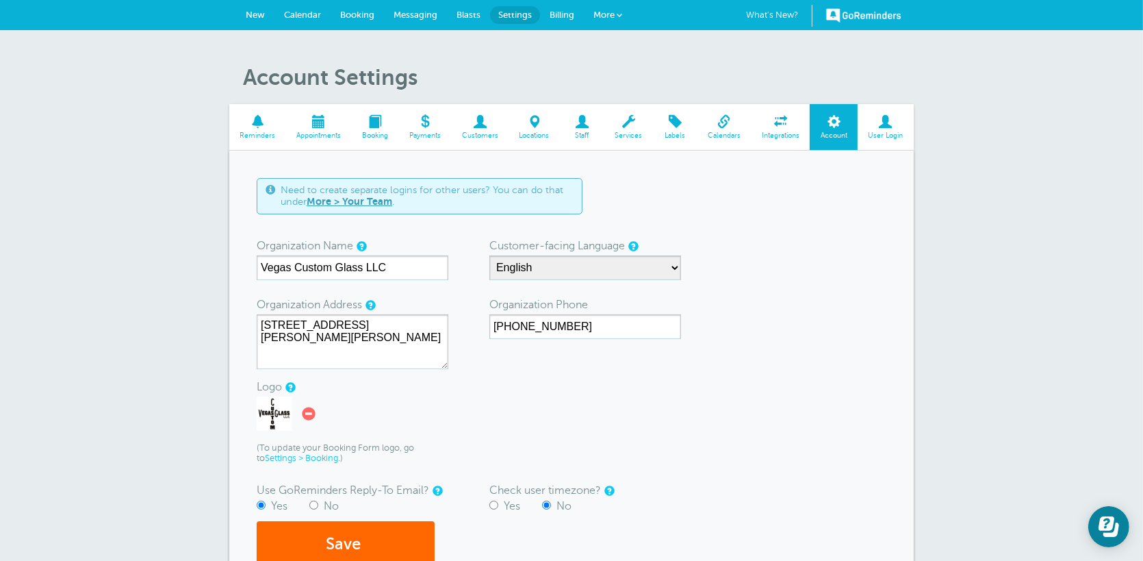
click at [371, 203] on link "More > Your Team" at bounding box center [350, 201] width 86 height 11
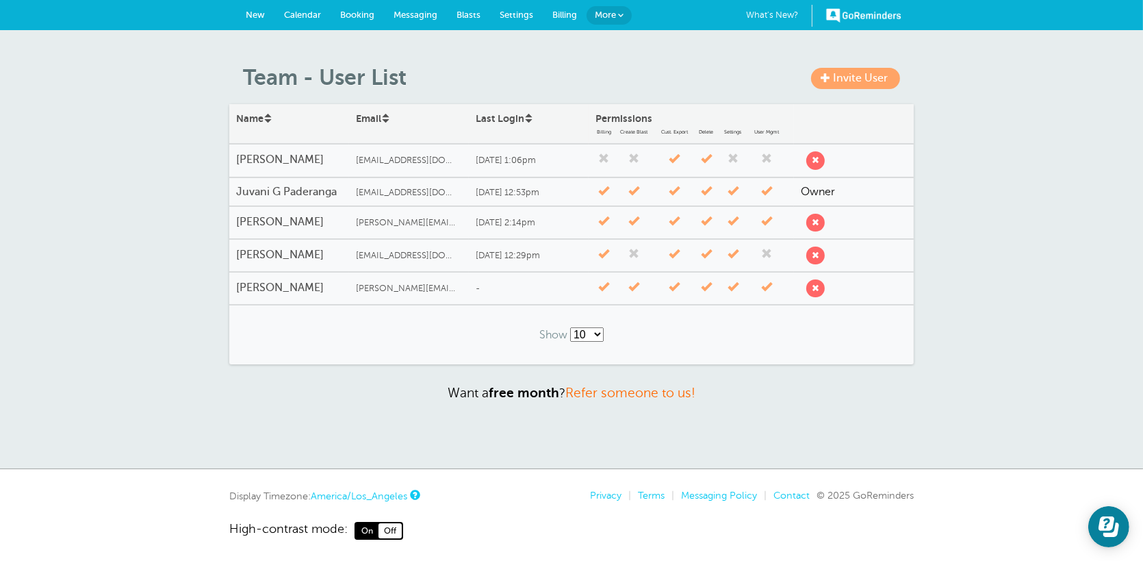
click at [769, 225] on span at bounding box center [766, 221] width 11 height 11
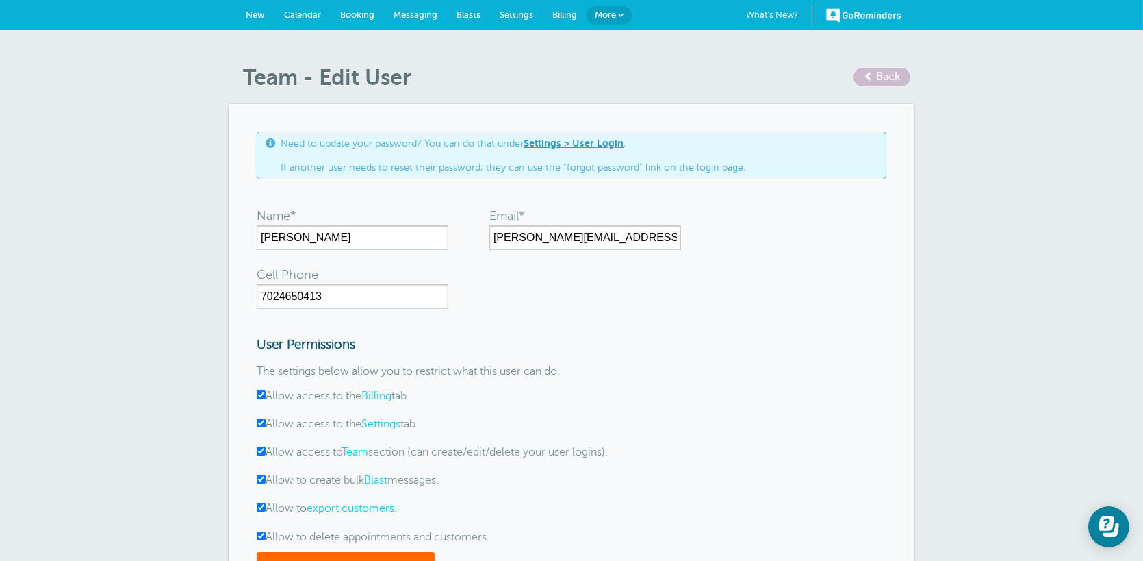
click at [259, 395] on input "Allow access to the Billing tab." at bounding box center [261, 394] width 9 height 9
checkbox input "false"
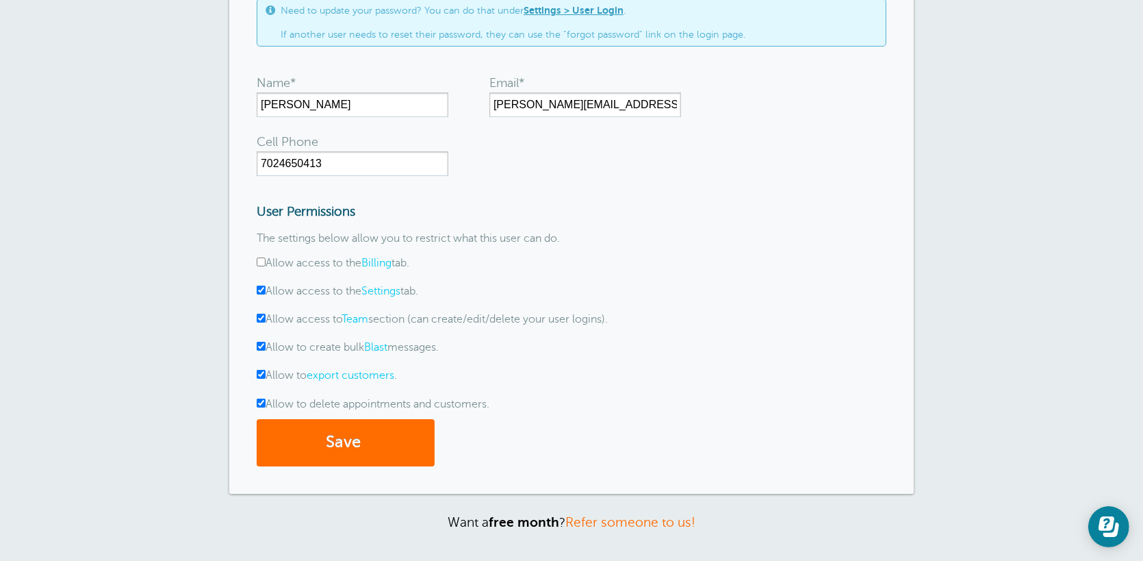
scroll to position [137, 0]
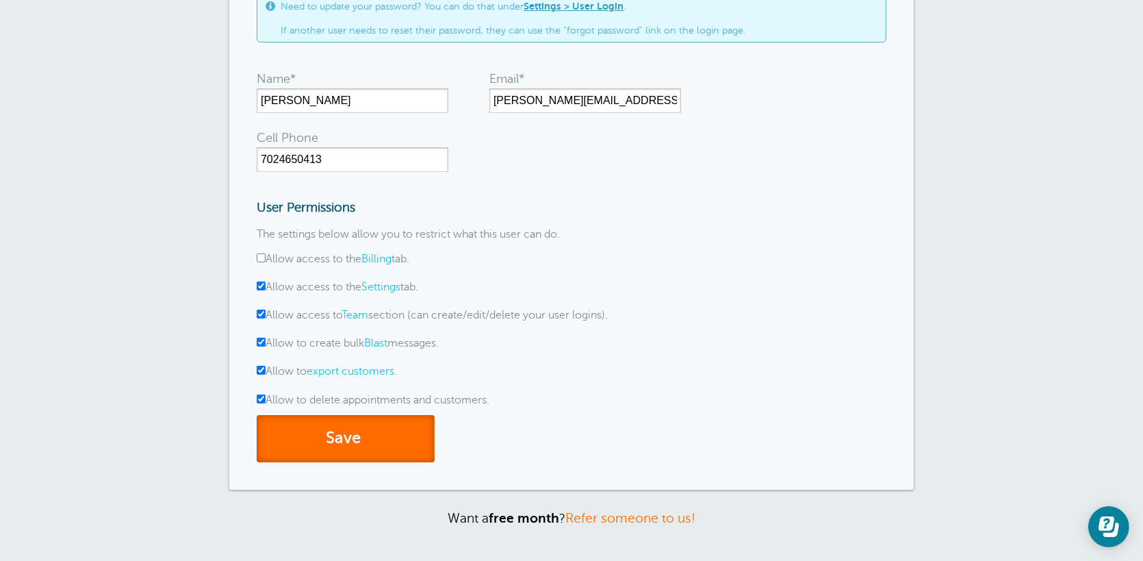
click at [342, 448] on button "Save" at bounding box center [346, 438] width 178 height 47
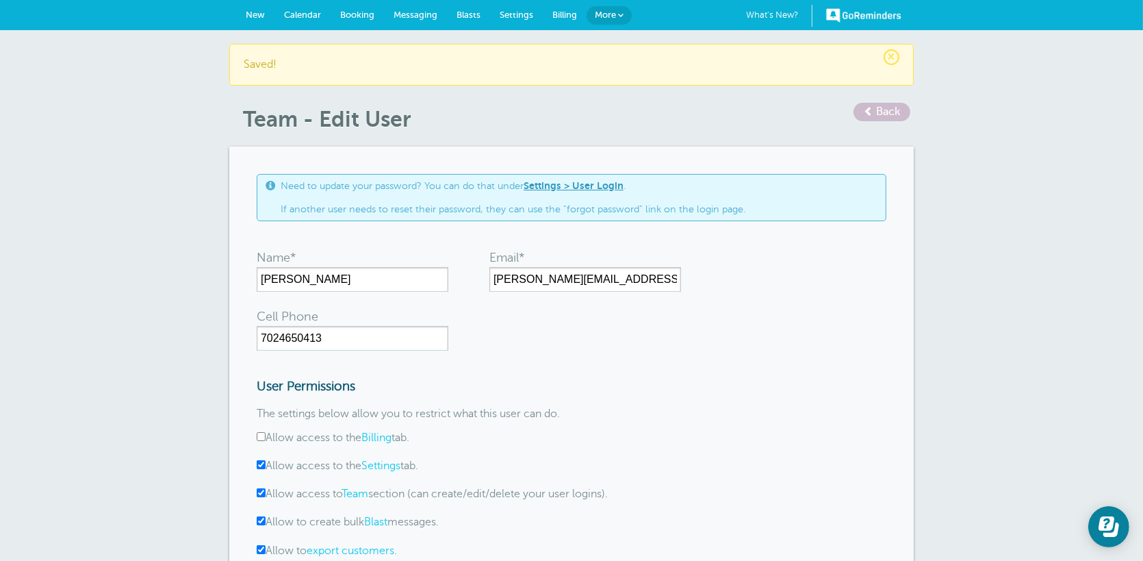
click at [561, 18] on span "Billing" at bounding box center [564, 15] width 25 height 10
